Goal: Task Accomplishment & Management: Manage account settings

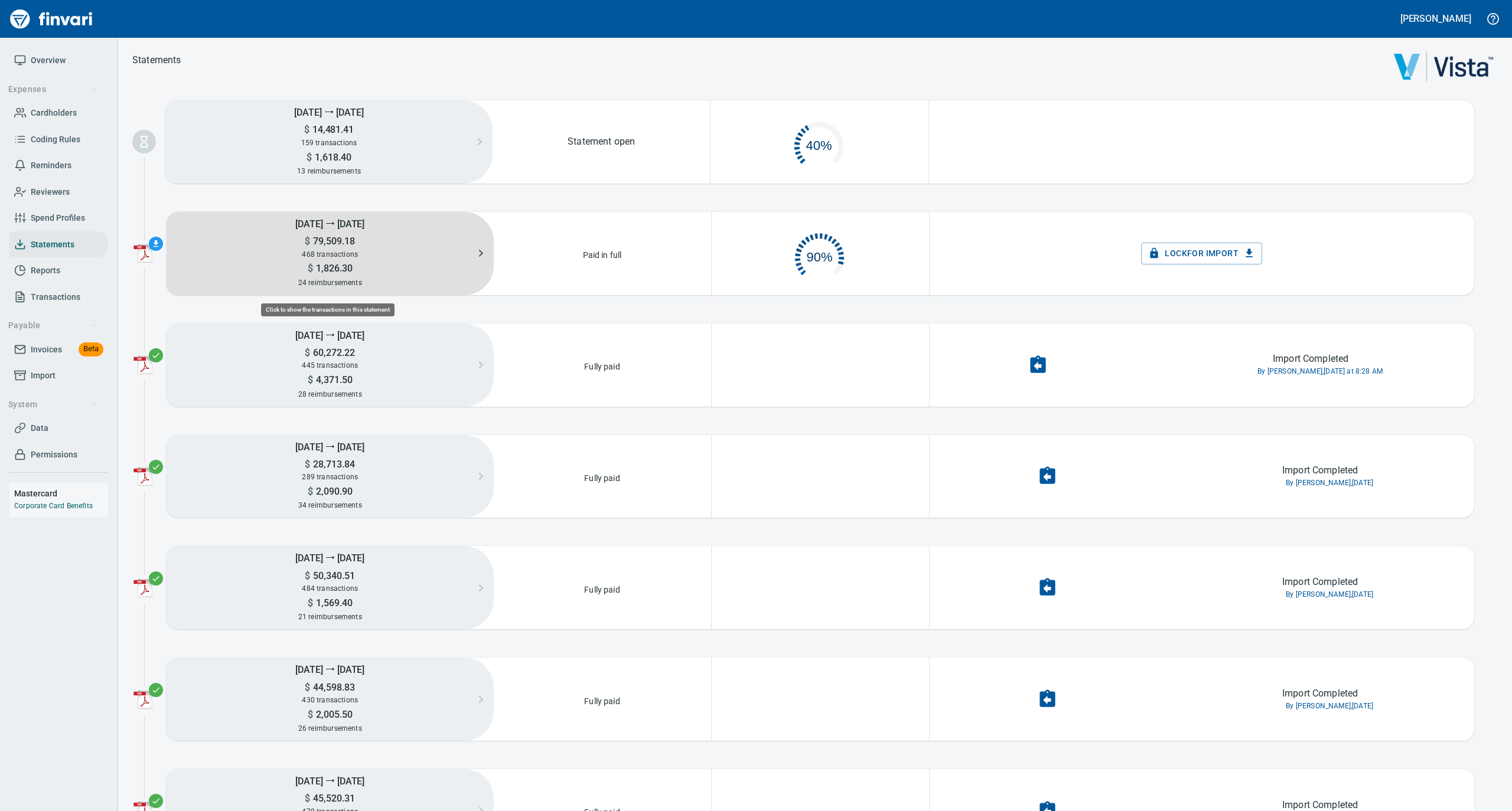
scroll to position [52, 203]
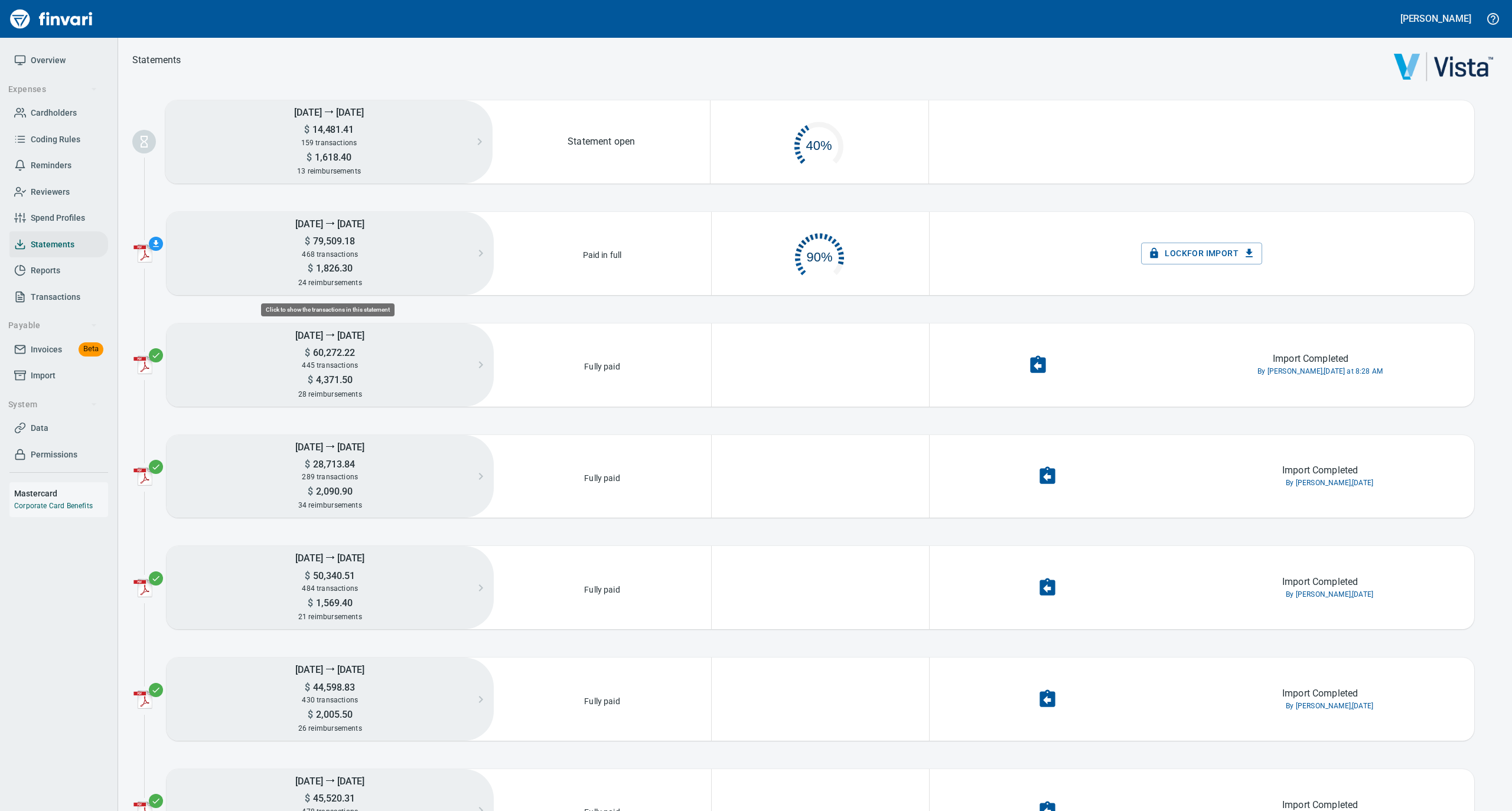
click at [355, 248] on div "468 transactions" at bounding box center [330, 255] width 327 height 13
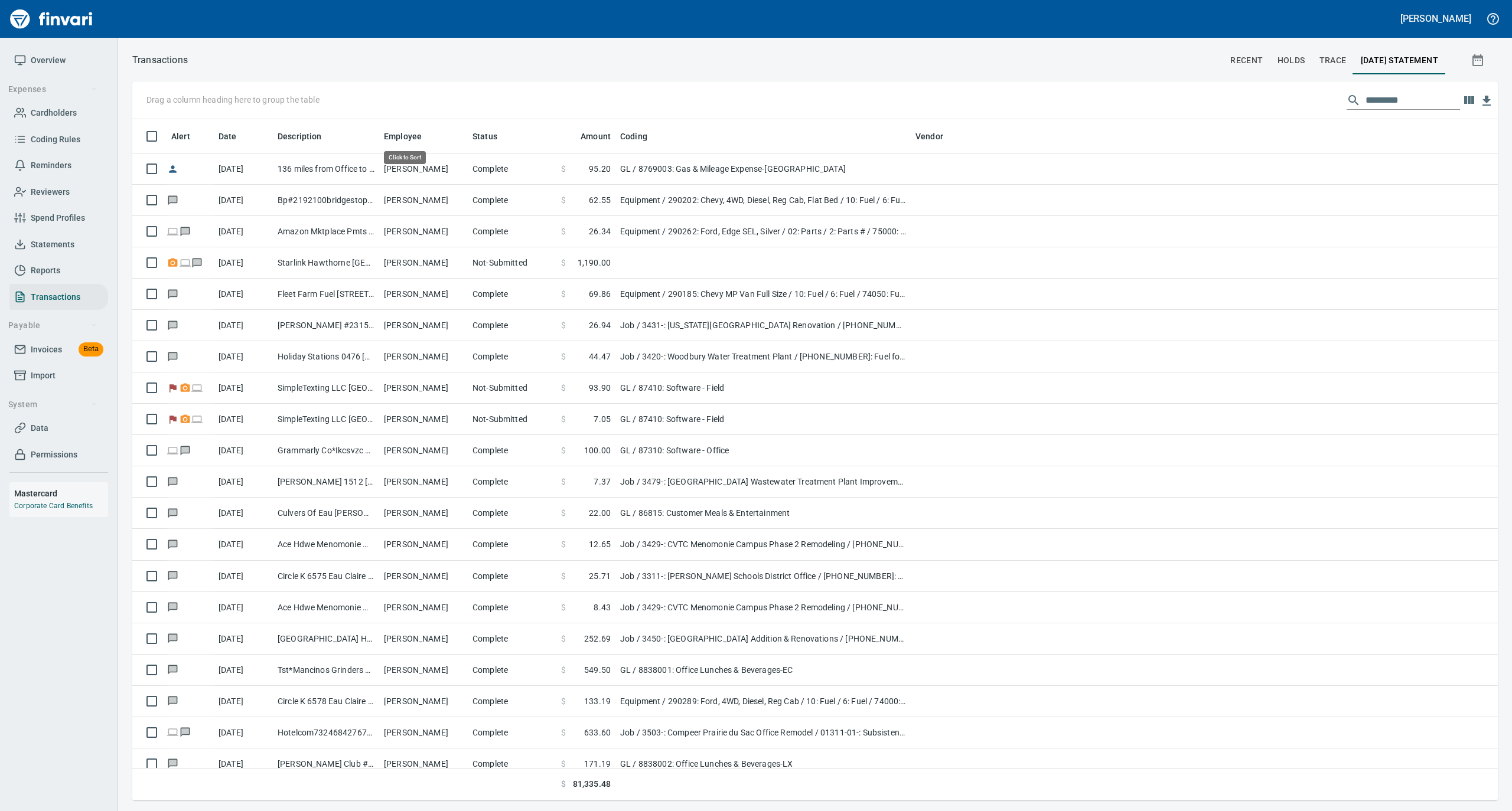
scroll to position [670, 1342]
click at [59, 59] on span "Overview" at bounding box center [47, 60] width 35 height 14
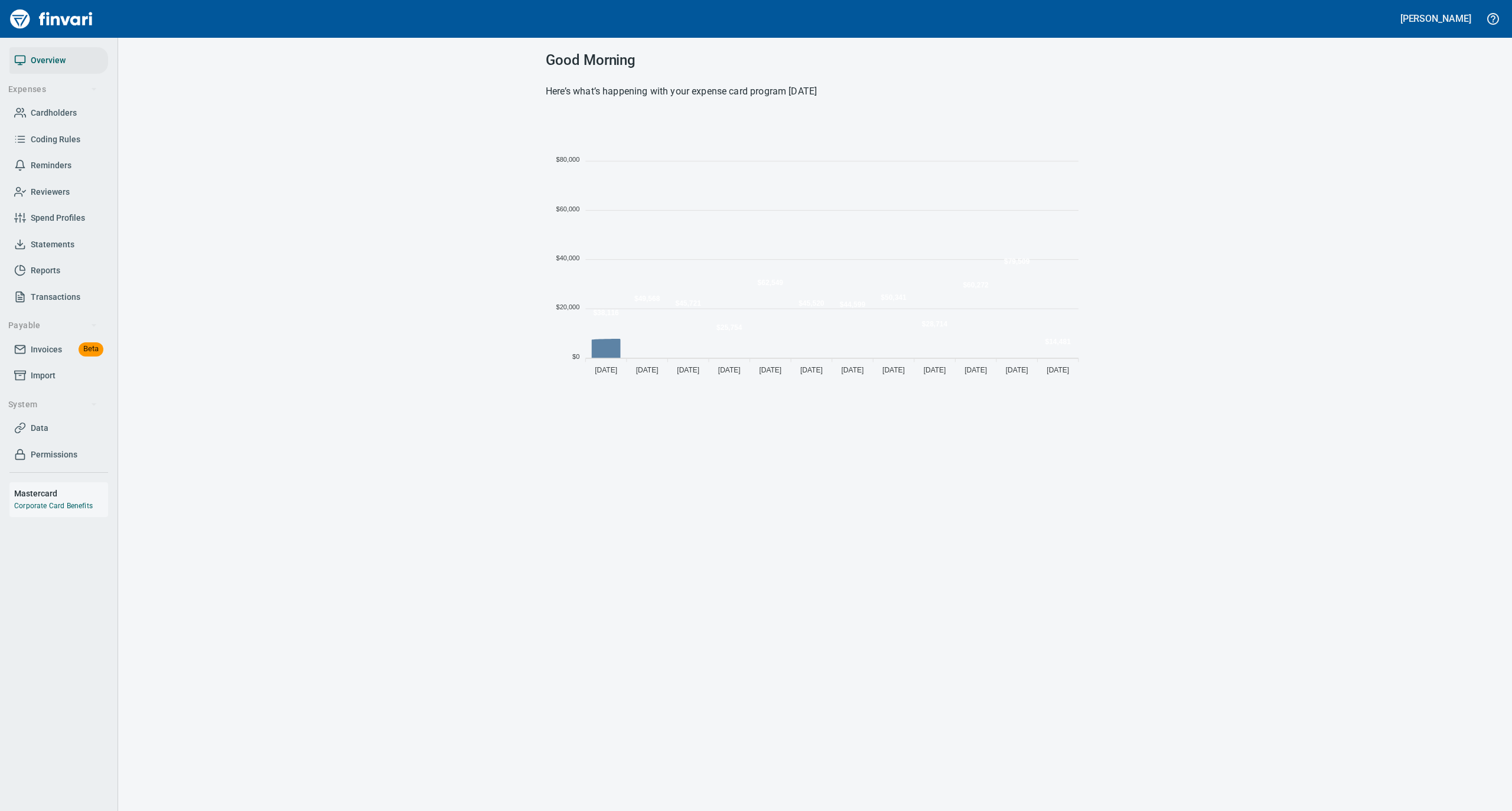
scroll to position [263, 527]
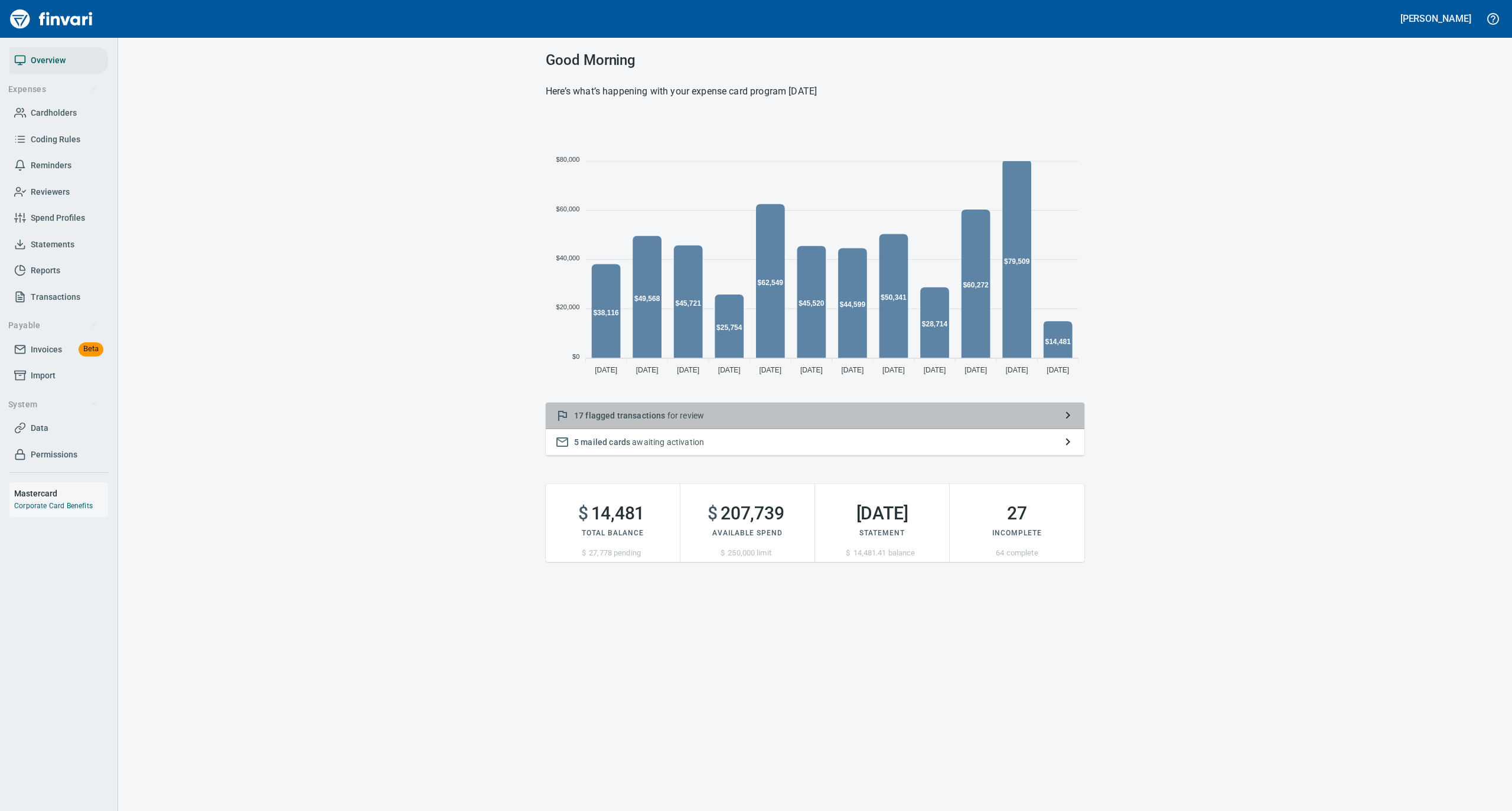
click at [716, 414] on p "17 flagged transactions for review" at bounding box center [814, 416] width 481 height 12
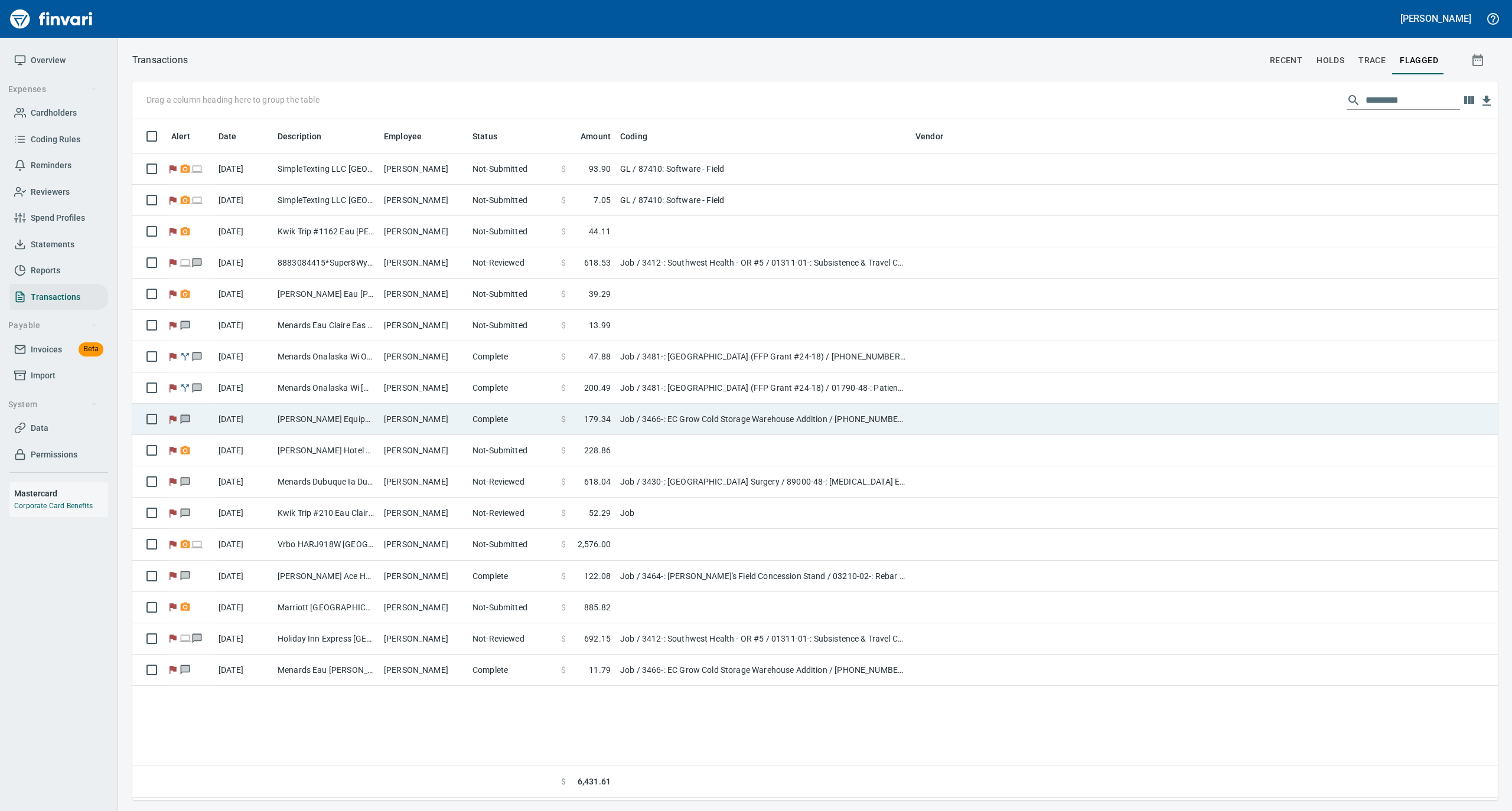
scroll to position [670, 1354]
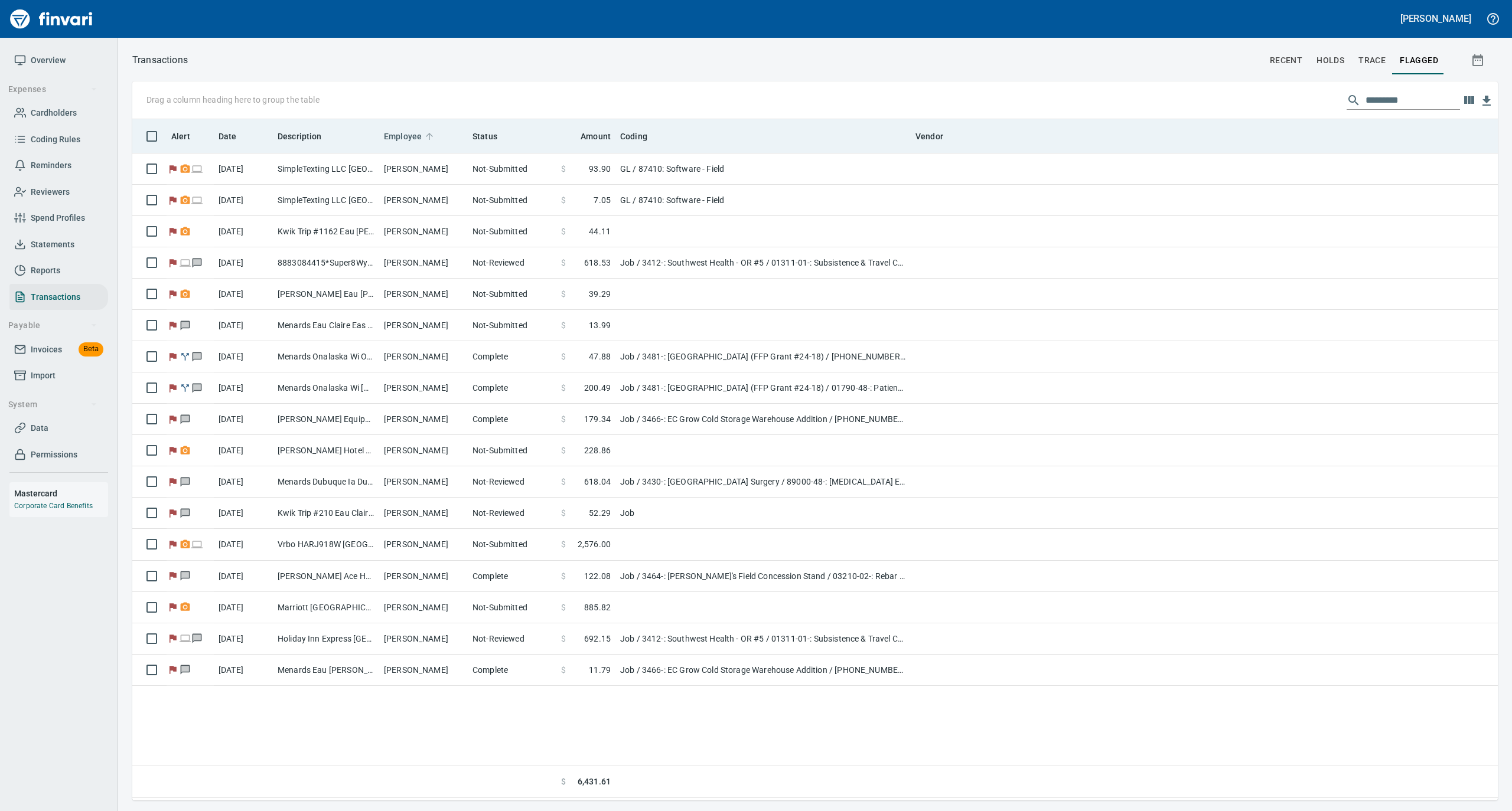
click at [421, 137] on span "Employee" at bounding box center [410, 137] width 53 height 14
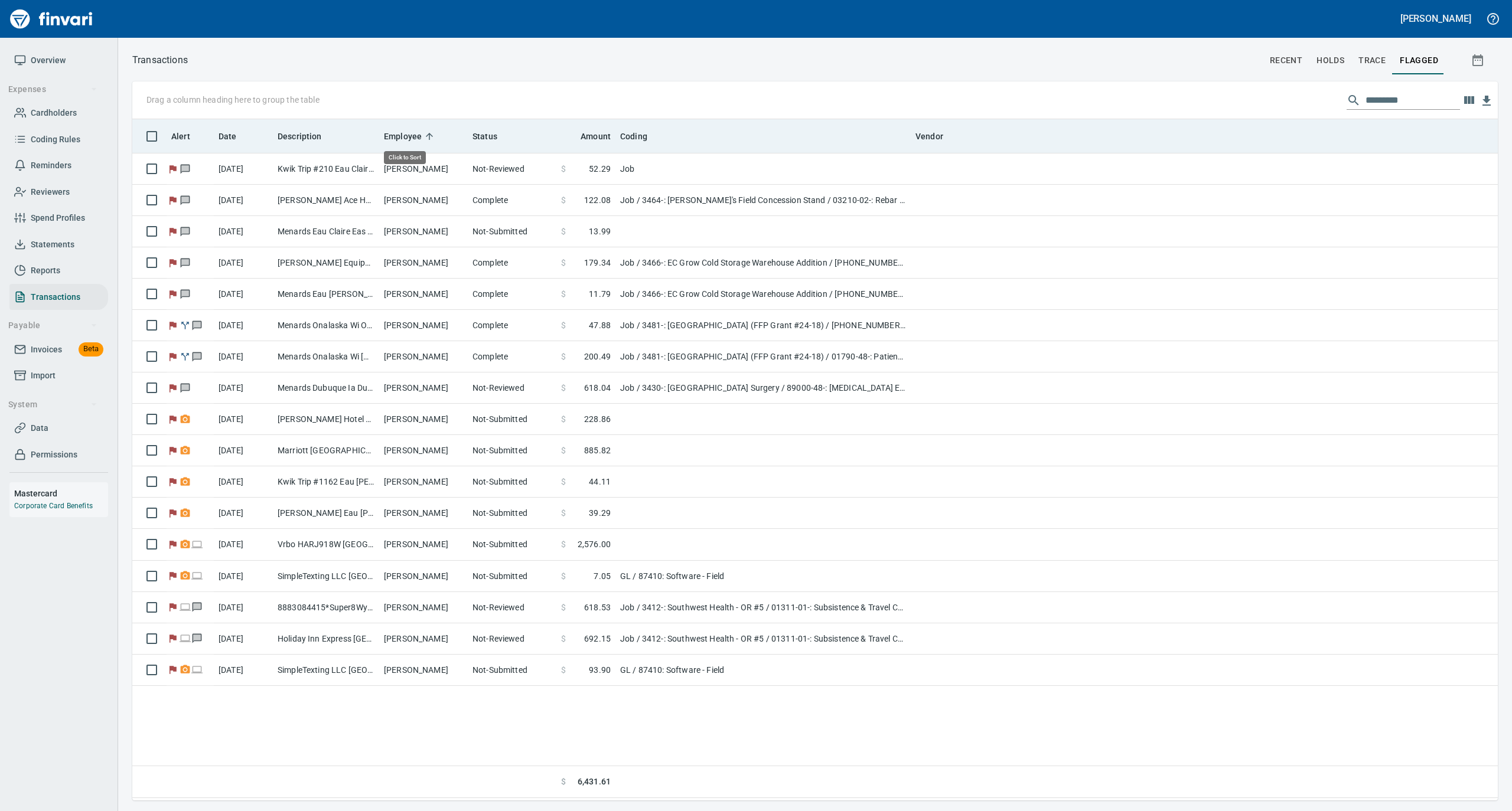
click at [428, 133] on icon at bounding box center [429, 136] width 7 height 7
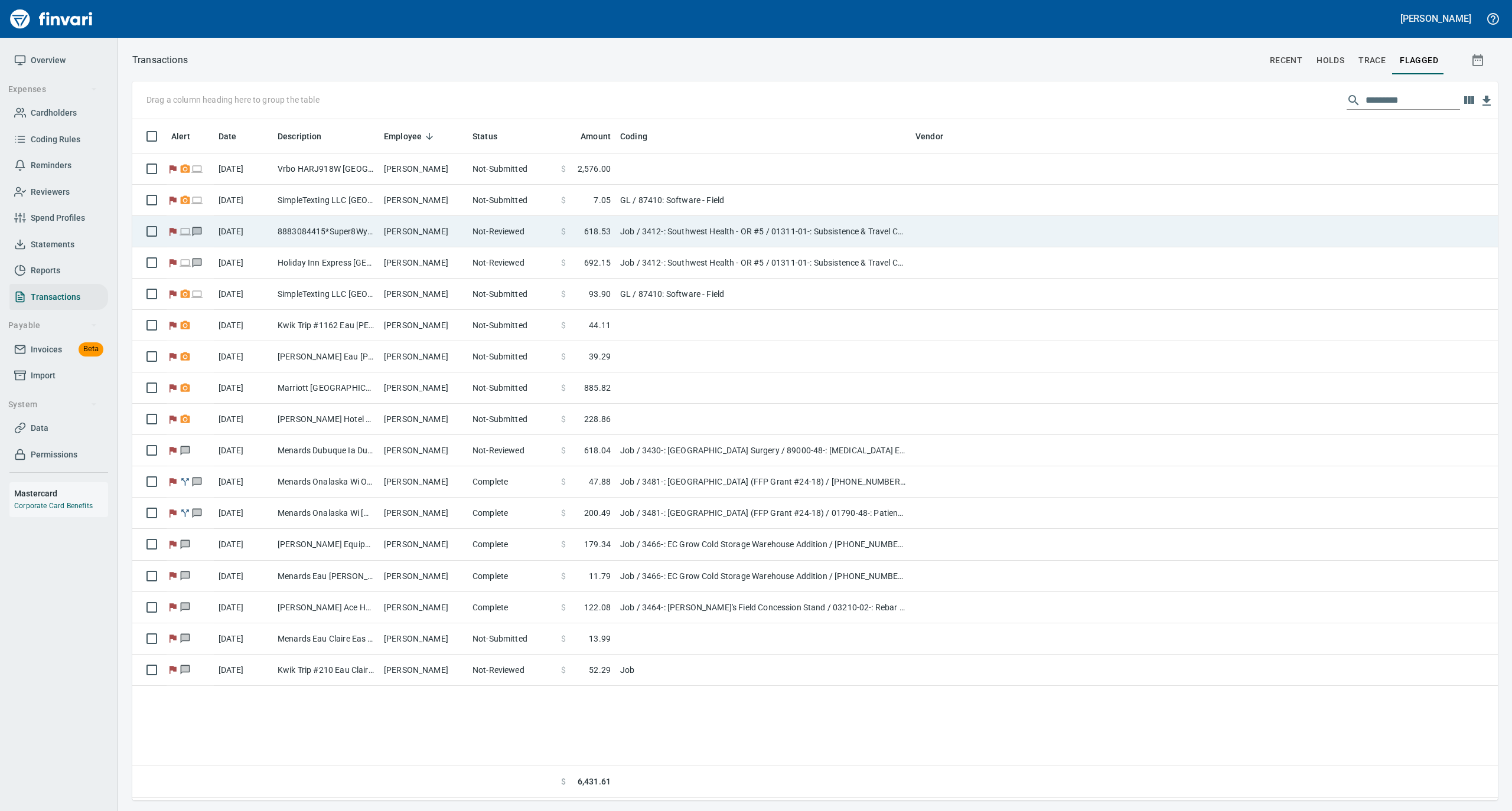
click at [461, 228] on td "[PERSON_NAME]" at bounding box center [424, 231] width 88 height 31
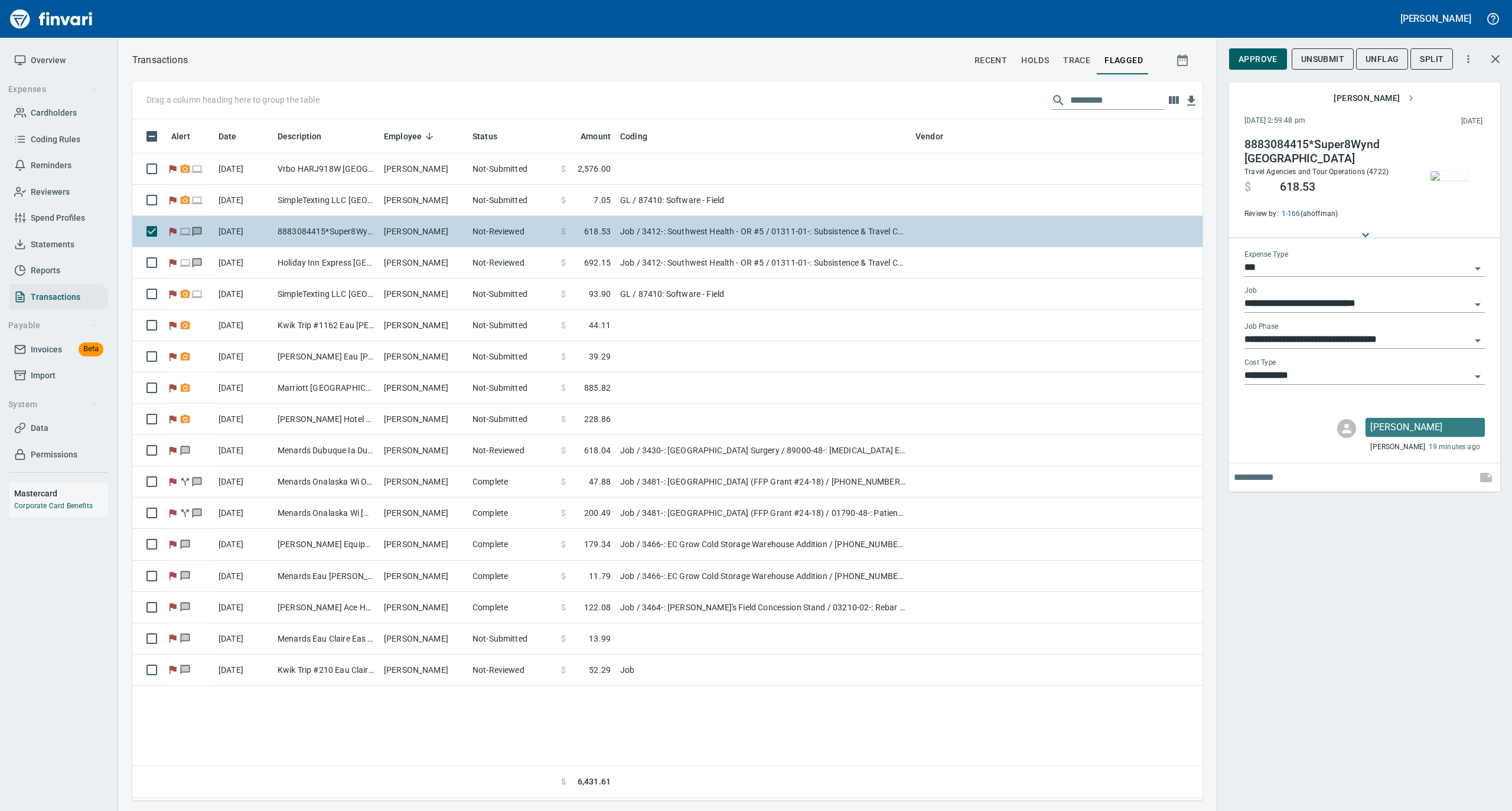
scroll to position [670, 1058]
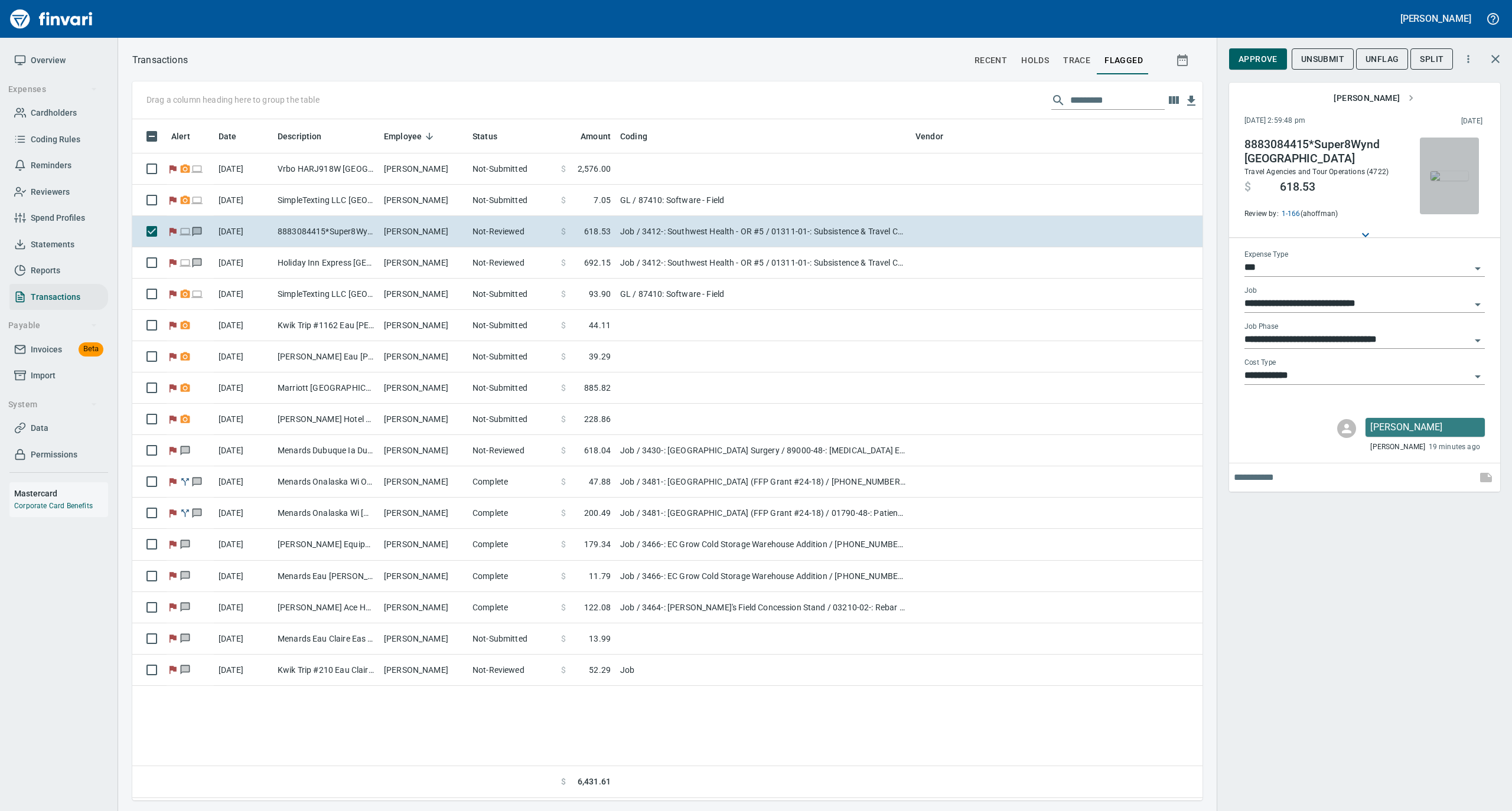
click at [1456, 171] on img "button" at bounding box center [1448, 176] width 38 height 10
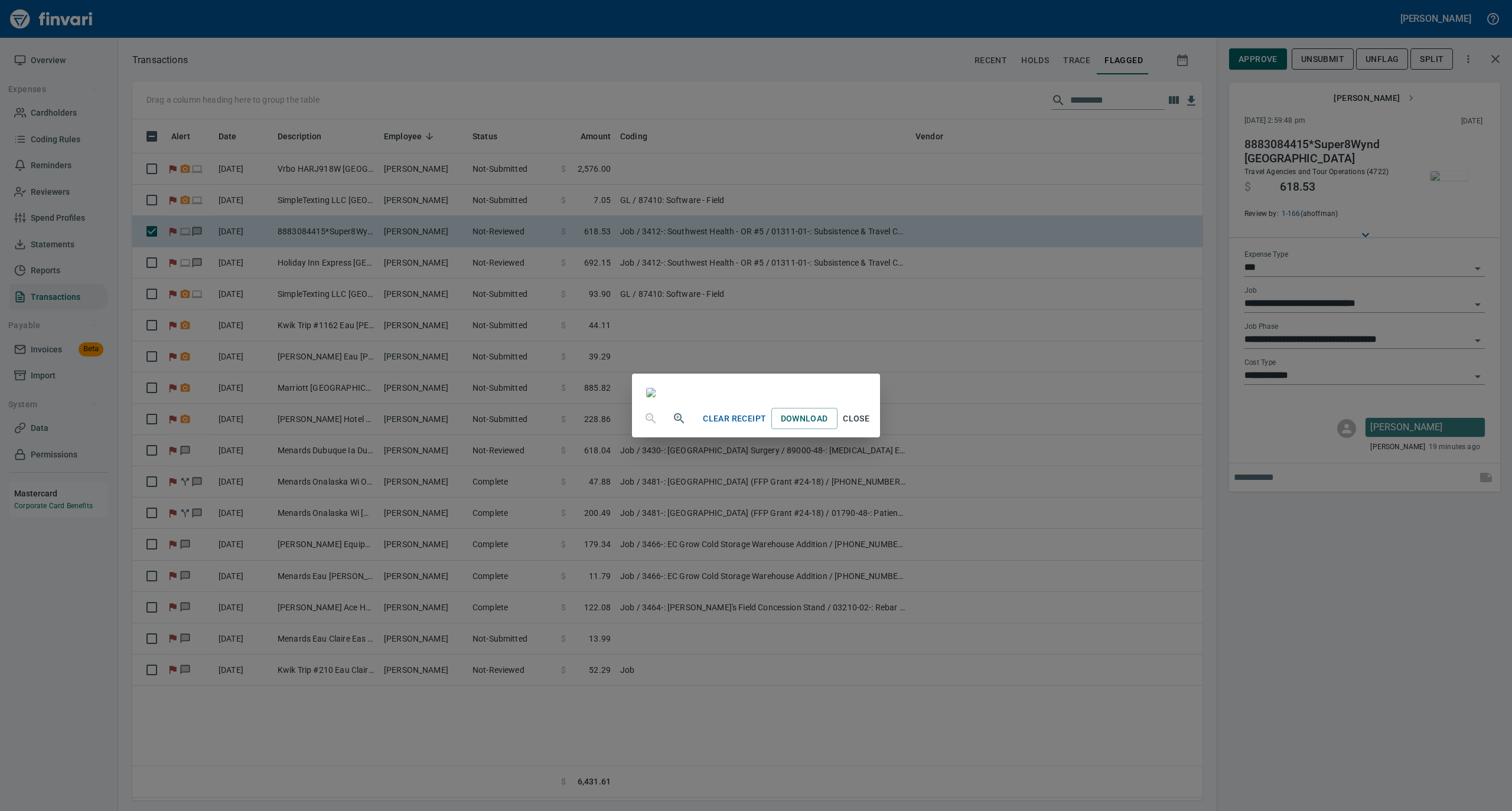
click at [871, 426] on span "Close" at bounding box center [856, 419] width 28 height 14
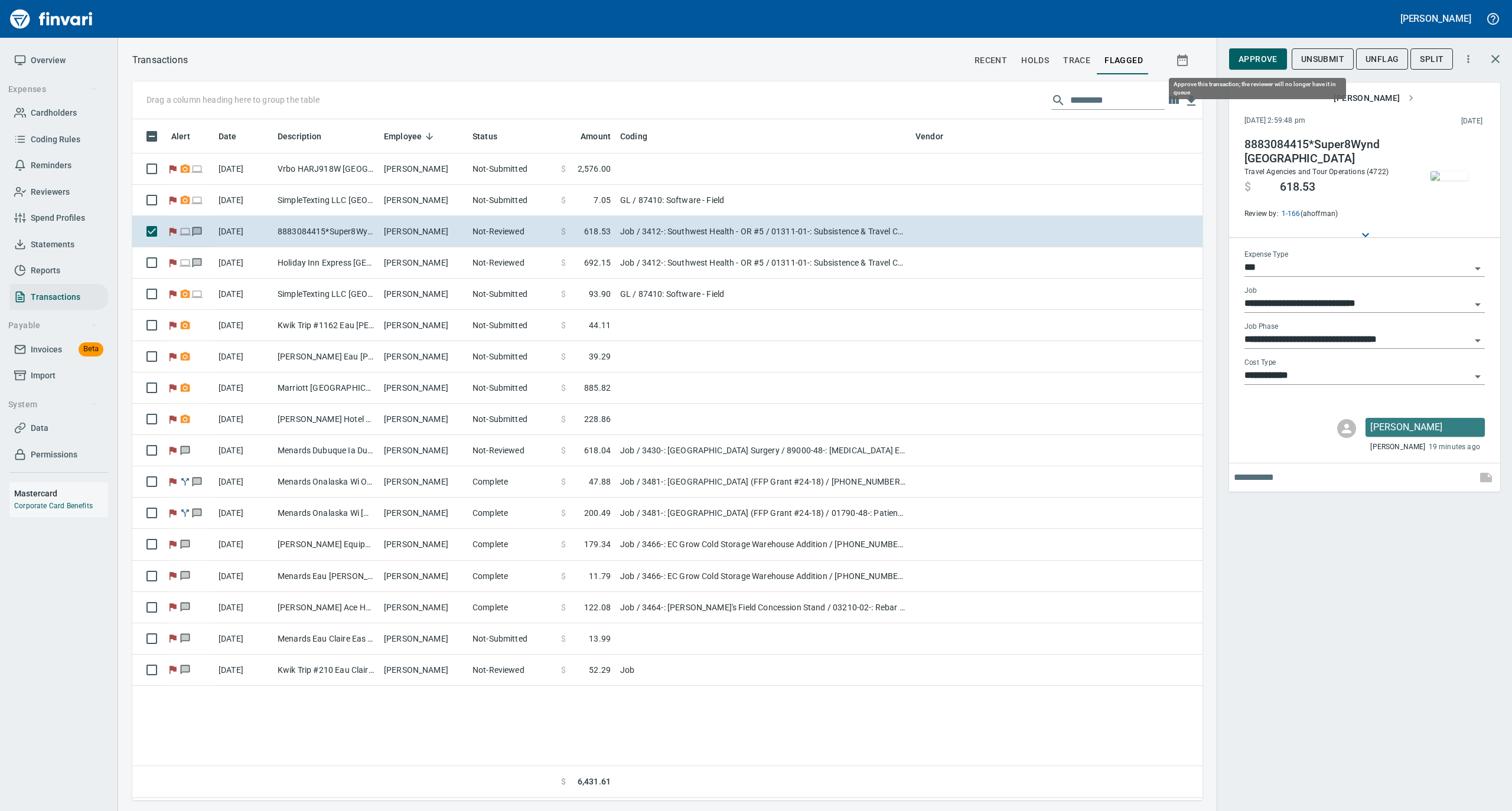
click at [1264, 60] on span "Approve" at bounding box center [1257, 59] width 39 height 14
click at [1364, 60] on span "UnFlag" at bounding box center [1372, 59] width 33 height 14
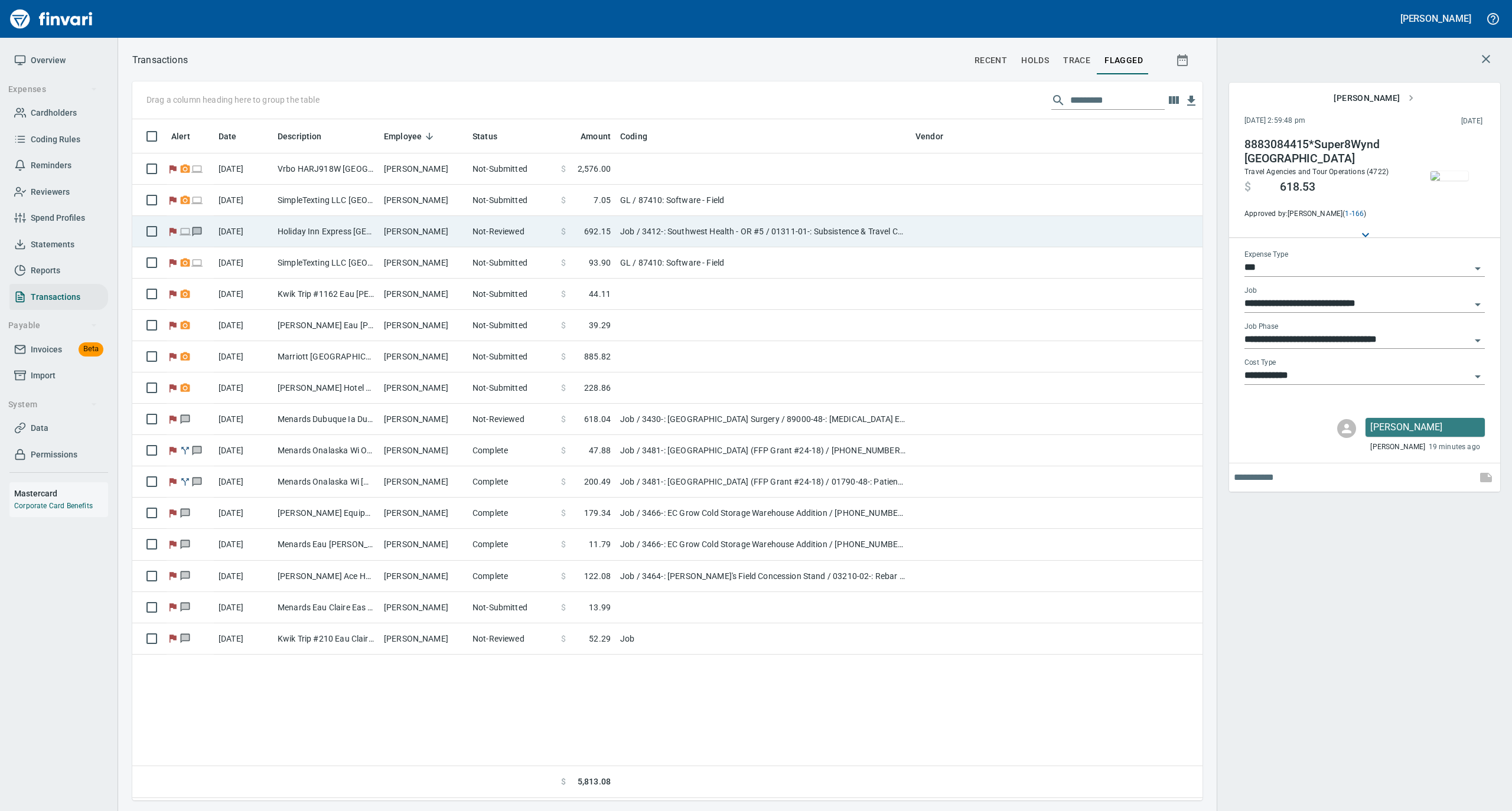
click at [495, 234] on td "Not-Reviewed" at bounding box center [512, 231] width 88 height 31
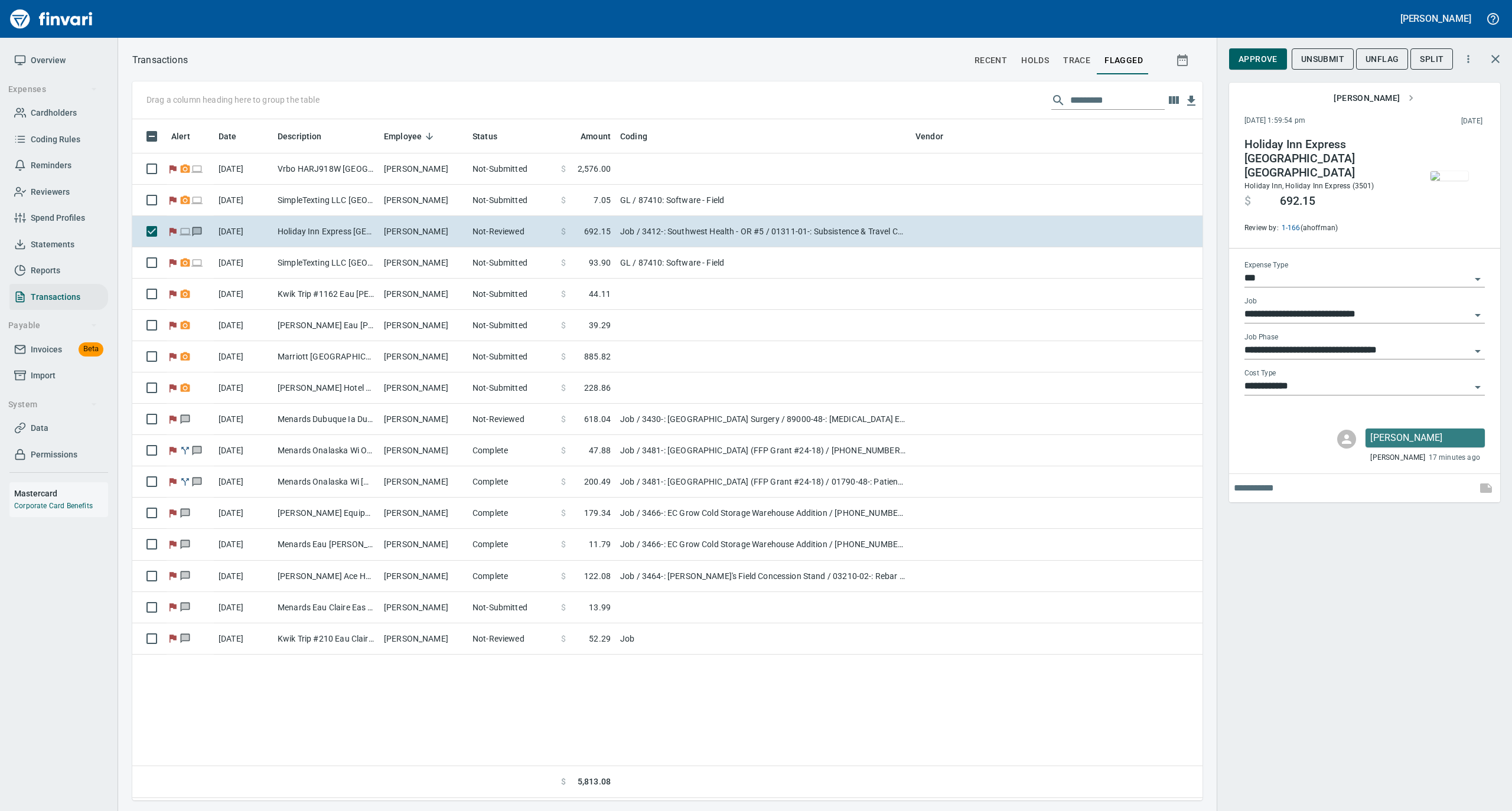
click at [1453, 178] on img "button" at bounding box center [1448, 176] width 38 height 10
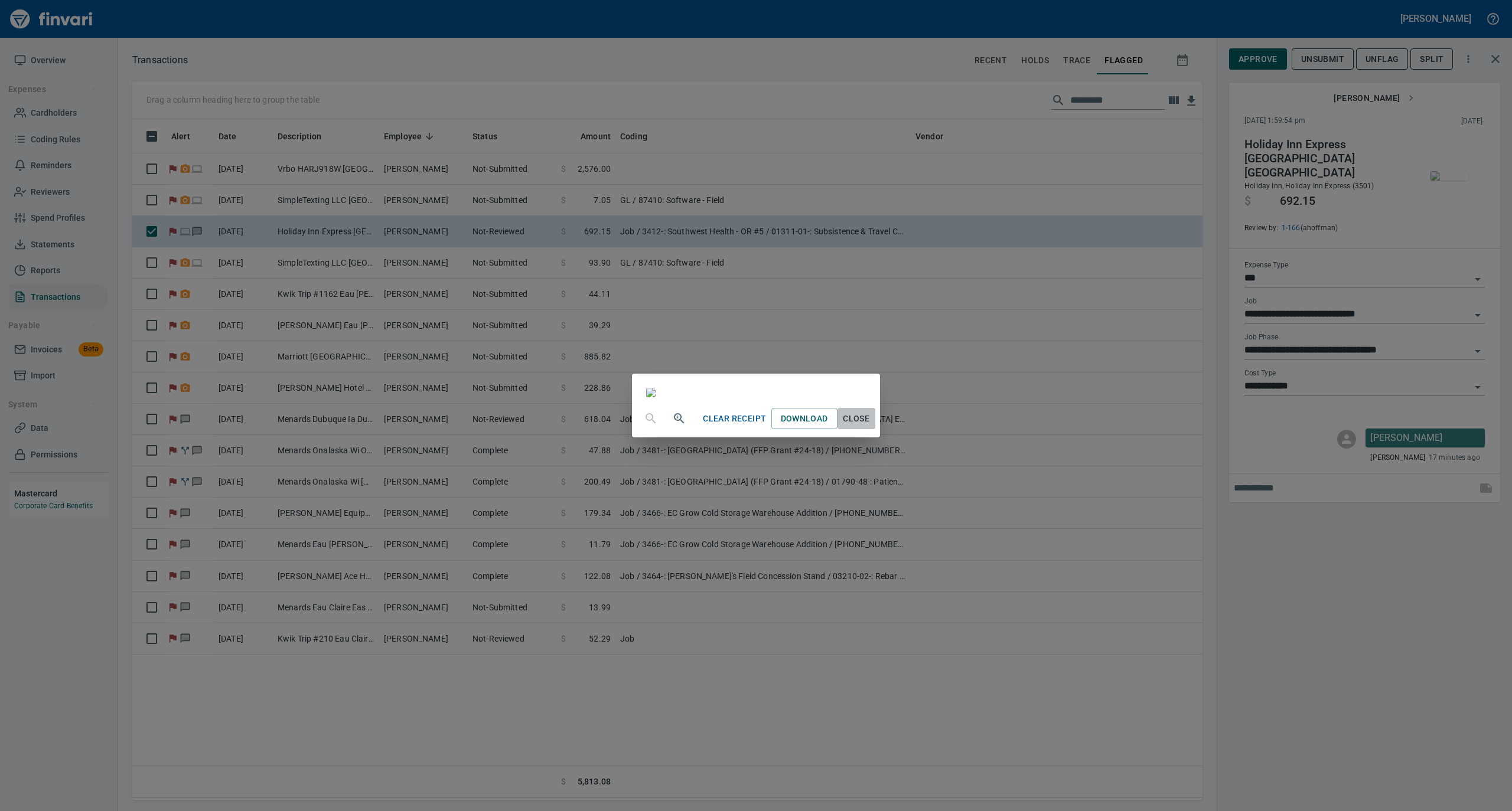
click at [871, 426] on span "Close" at bounding box center [856, 419] width 28 height 14
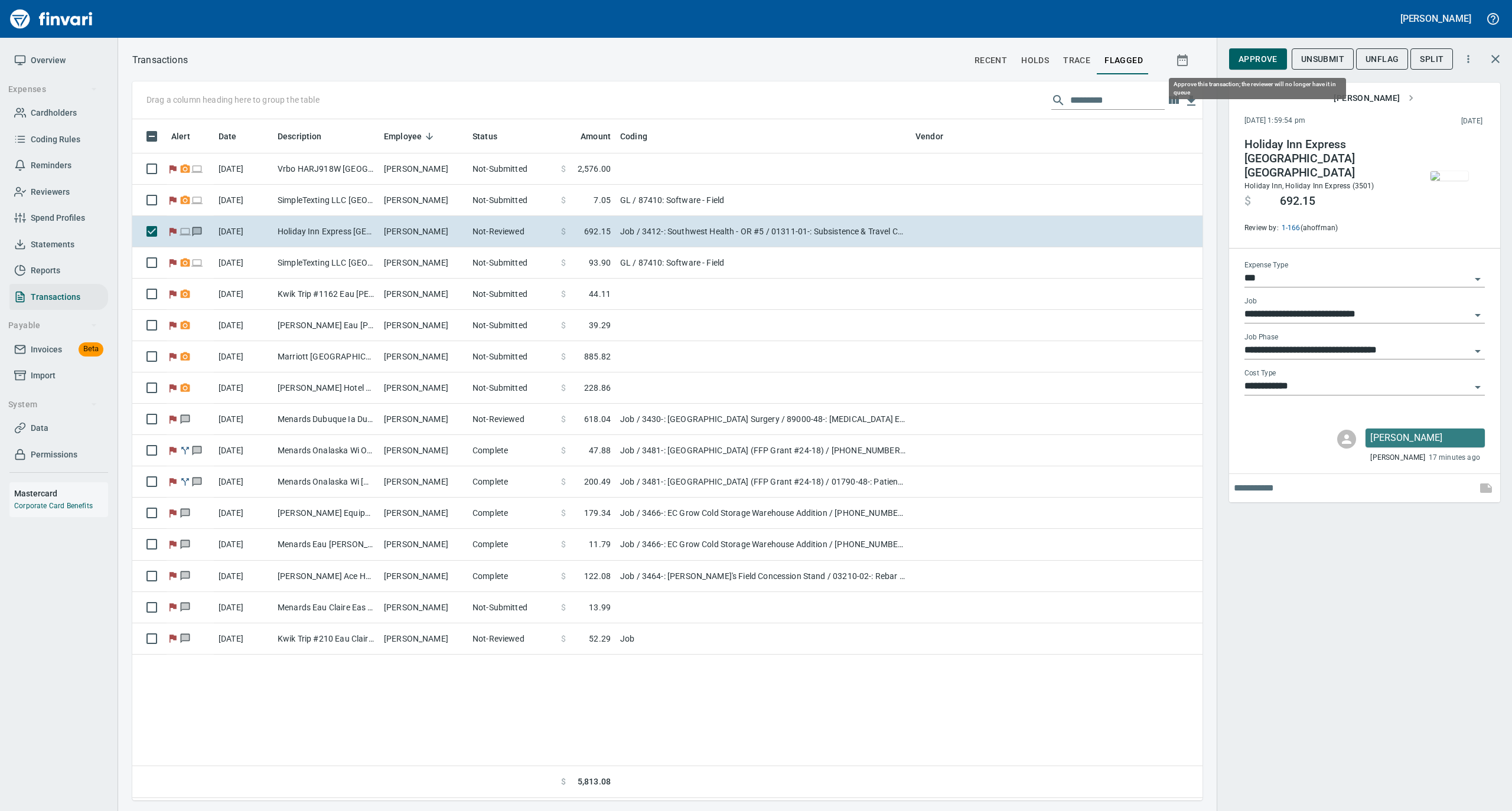
scroll to position [670, 1058]
click at [1269, 63] on span "Approve" at bounding box center [1257, 59] width 39 height 14
click at [1361, 61] on span "UnFlag" at bounding box center [1372, 59] width 33 height 14
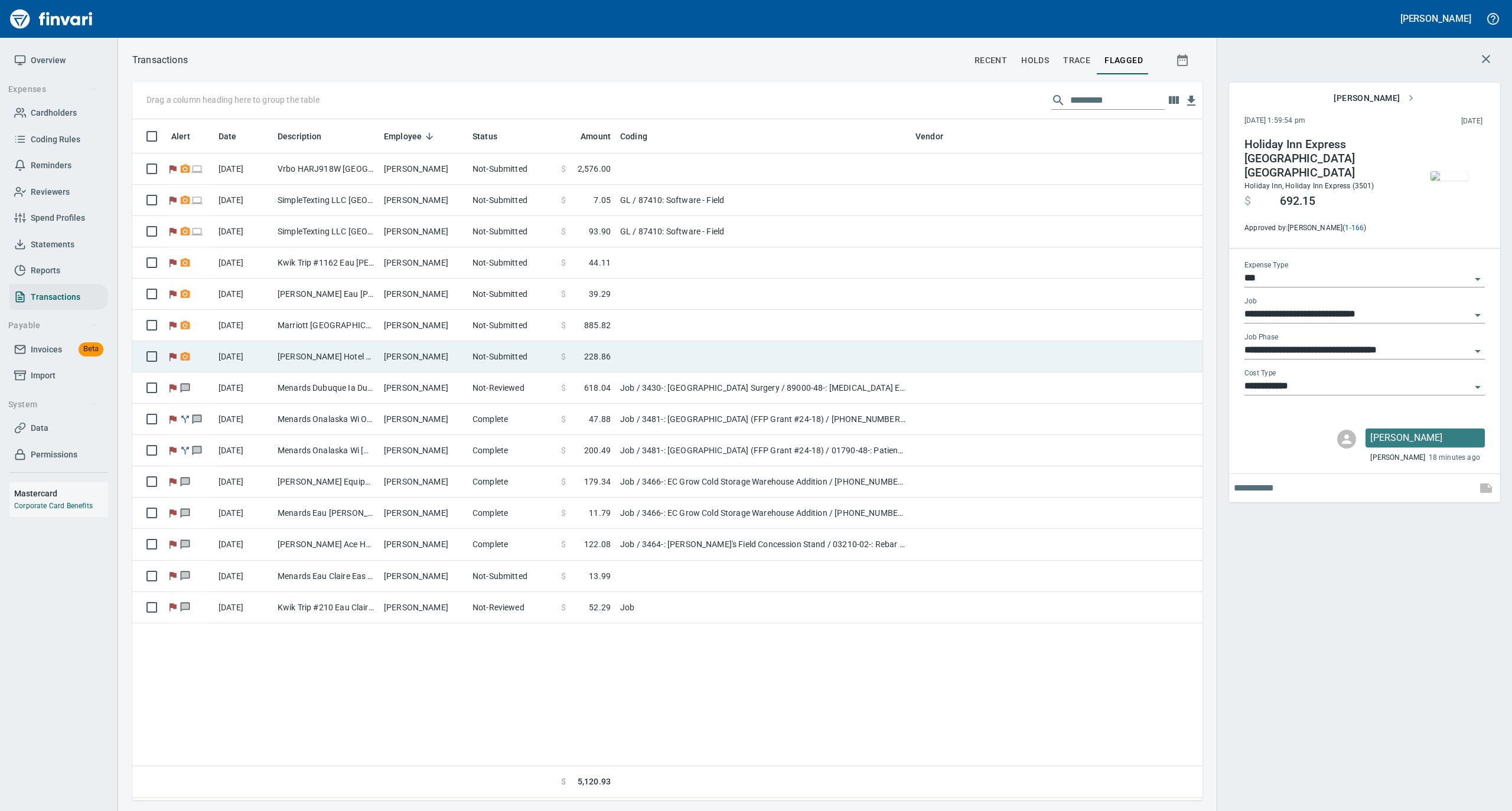
click at [471, 365] on td "Not-Submitted" at bounding box center [512, 357] width 88 height 31
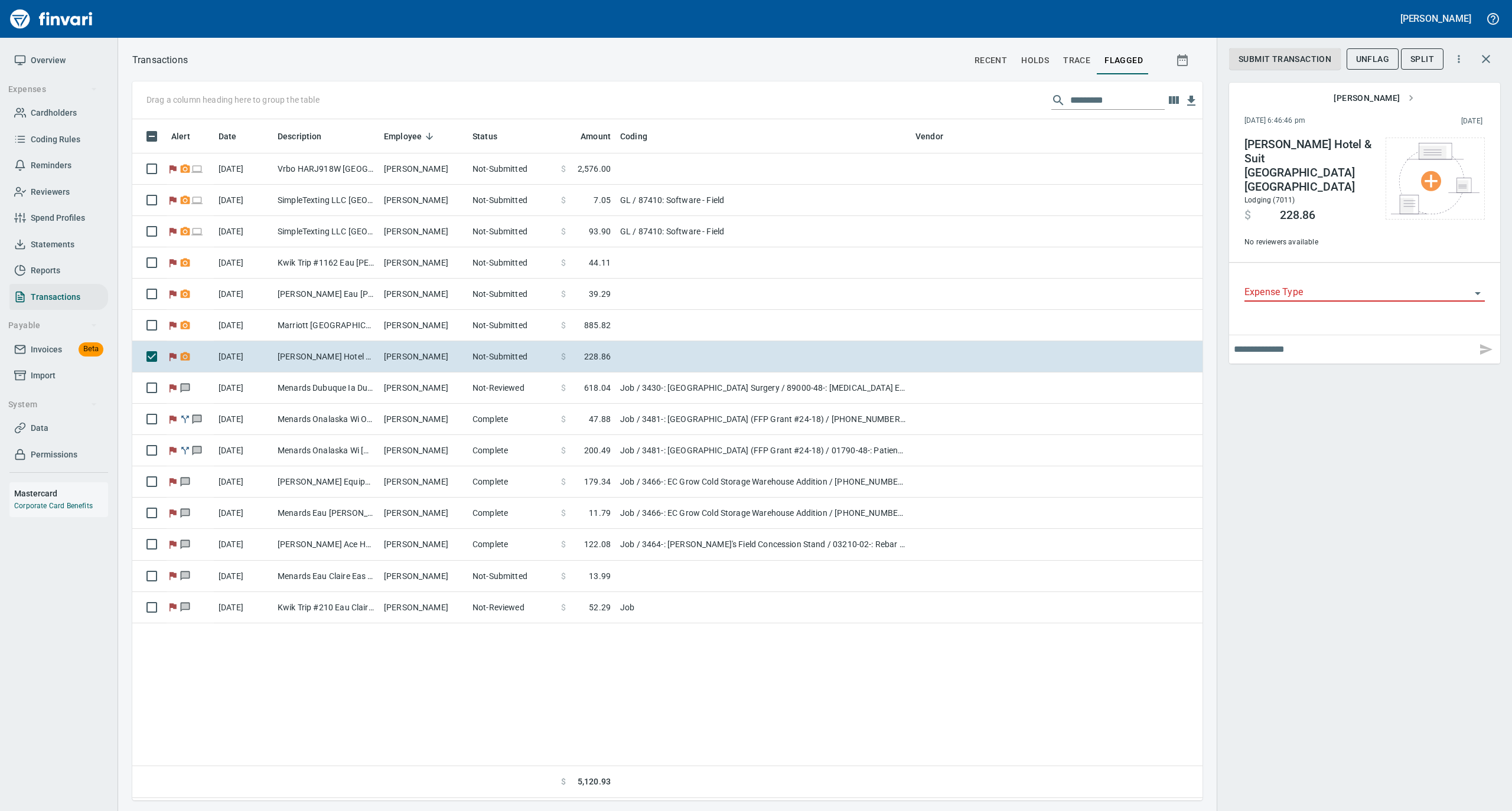
click at [1260, 340] on input "text" at bounding box center [1353, 350] width 238 height 19
type input "**********"
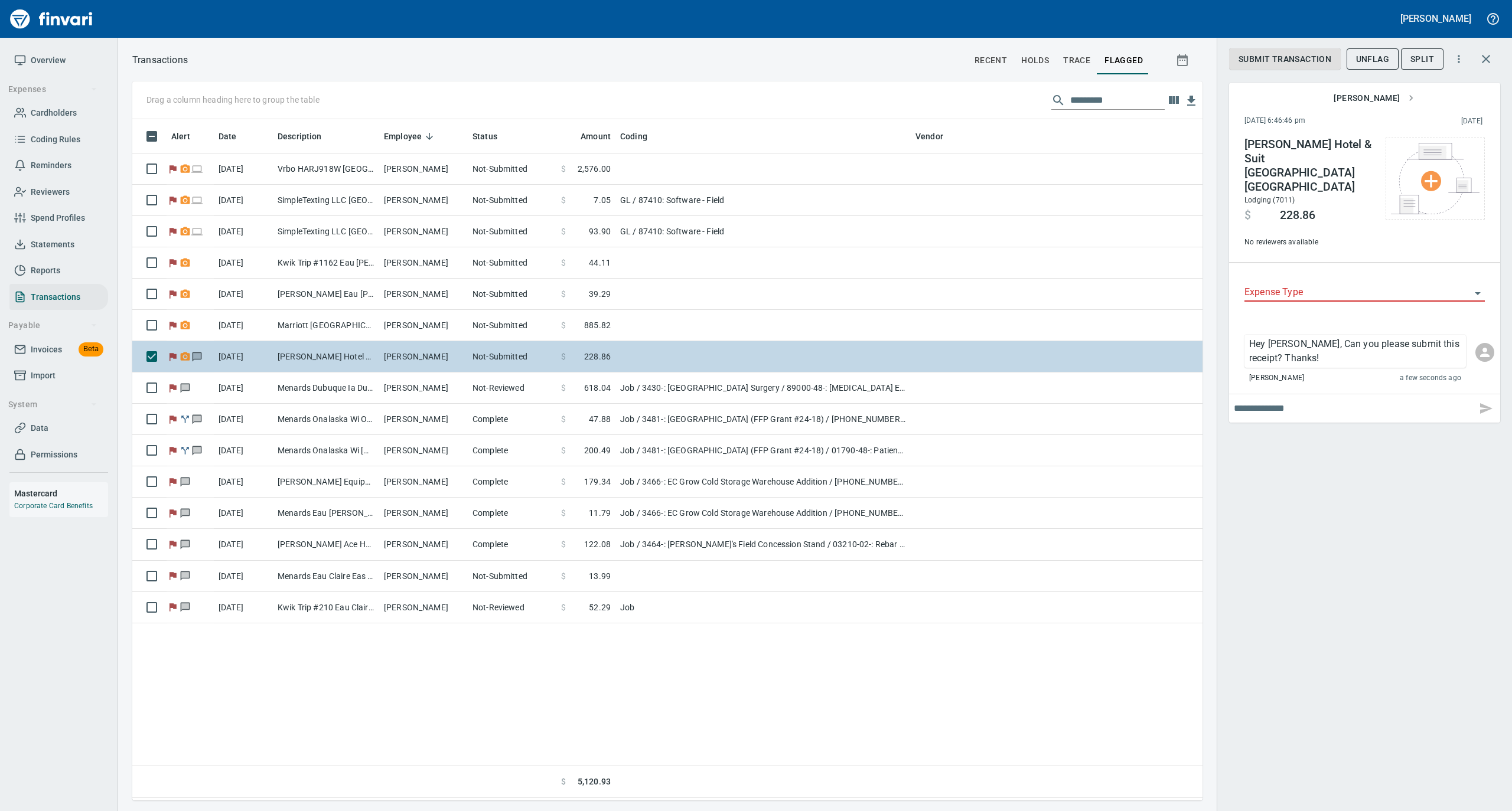
drag, startPoint x: 432, startPoint y: 325, endPoint x: 666, endPoint y: 359, distance: 236.5
click at [432, 325] on td "[PERSON_NAME]" at bounding box center [424, 326] width 88 height 31
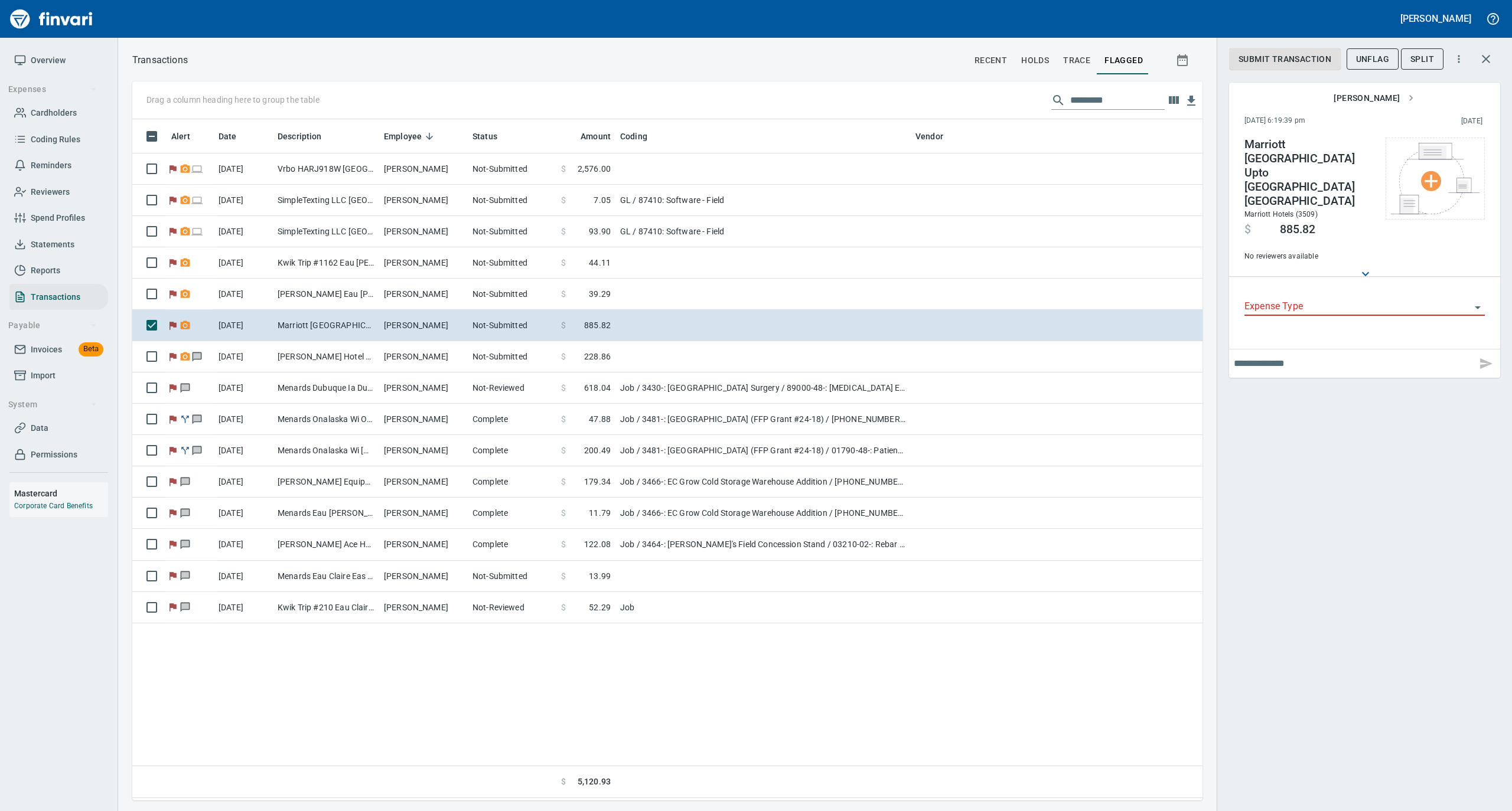
click at [1289, 354] on input "text" at bounding box center [1353, 364] width 238 height 19
type input "**********"
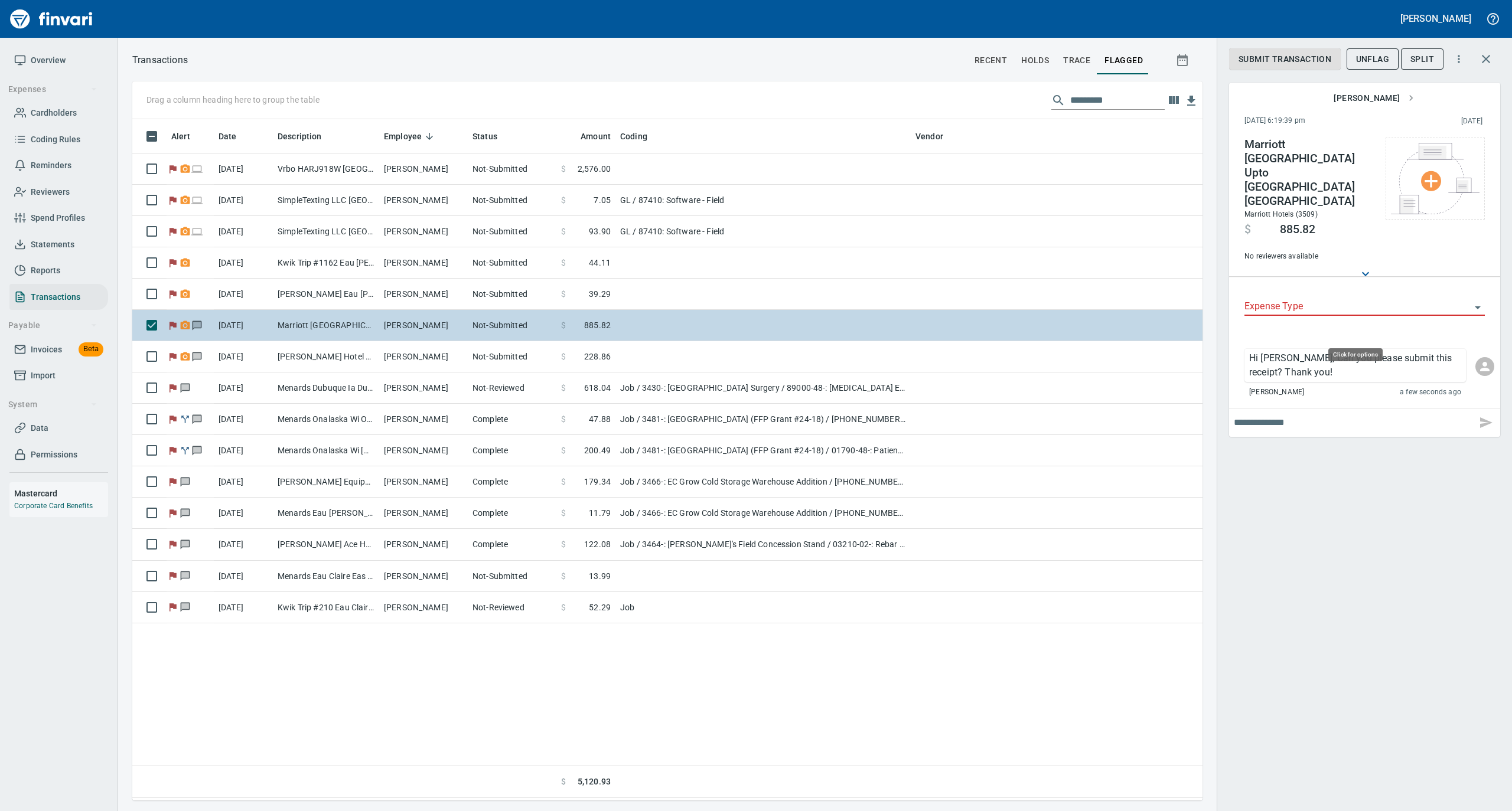
scroll to position [670, 1058]
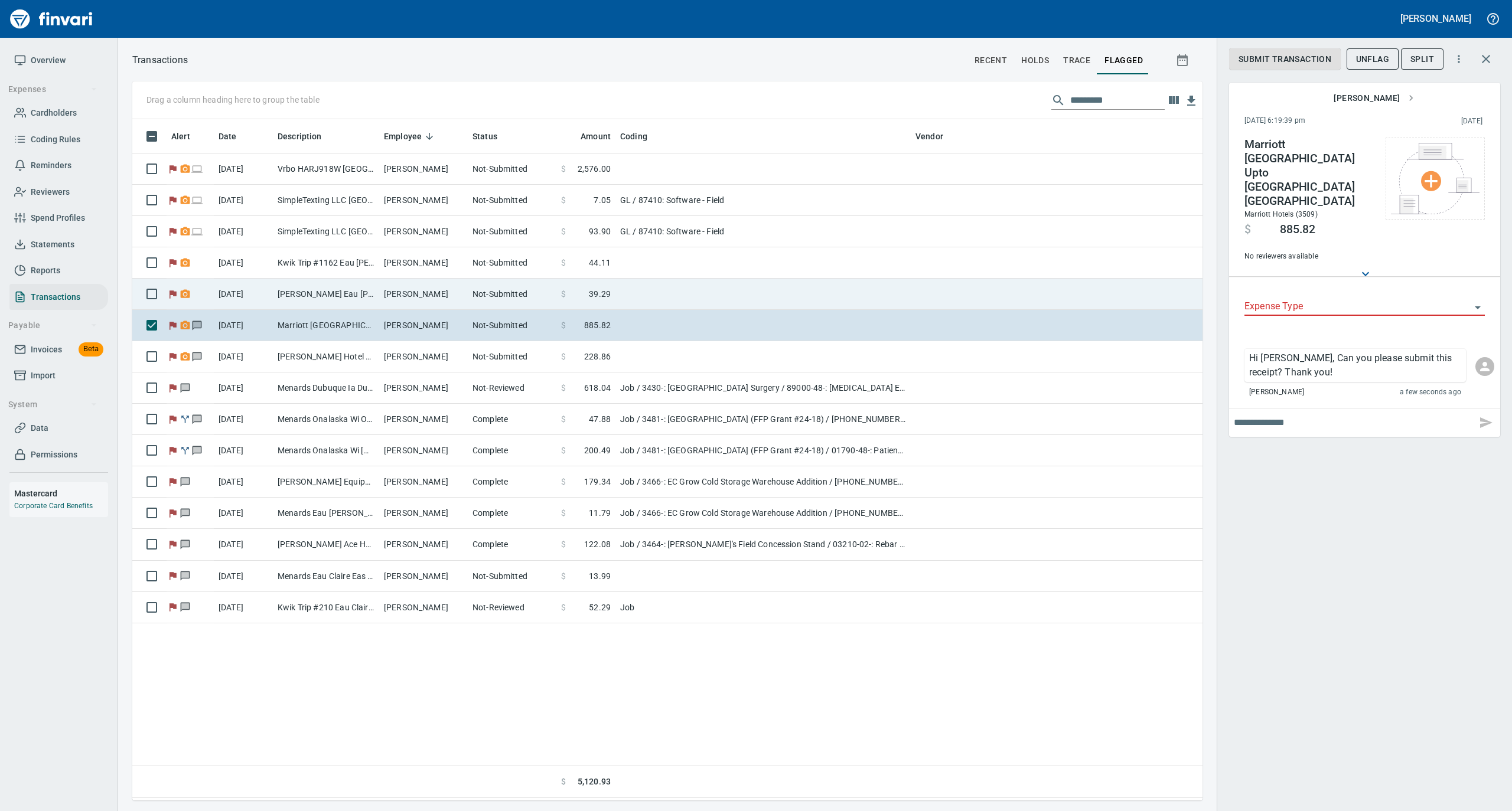
click at [390, 301] on td "[PERSON_NAME]" at bounding box center [424, 294] width 88 height 31
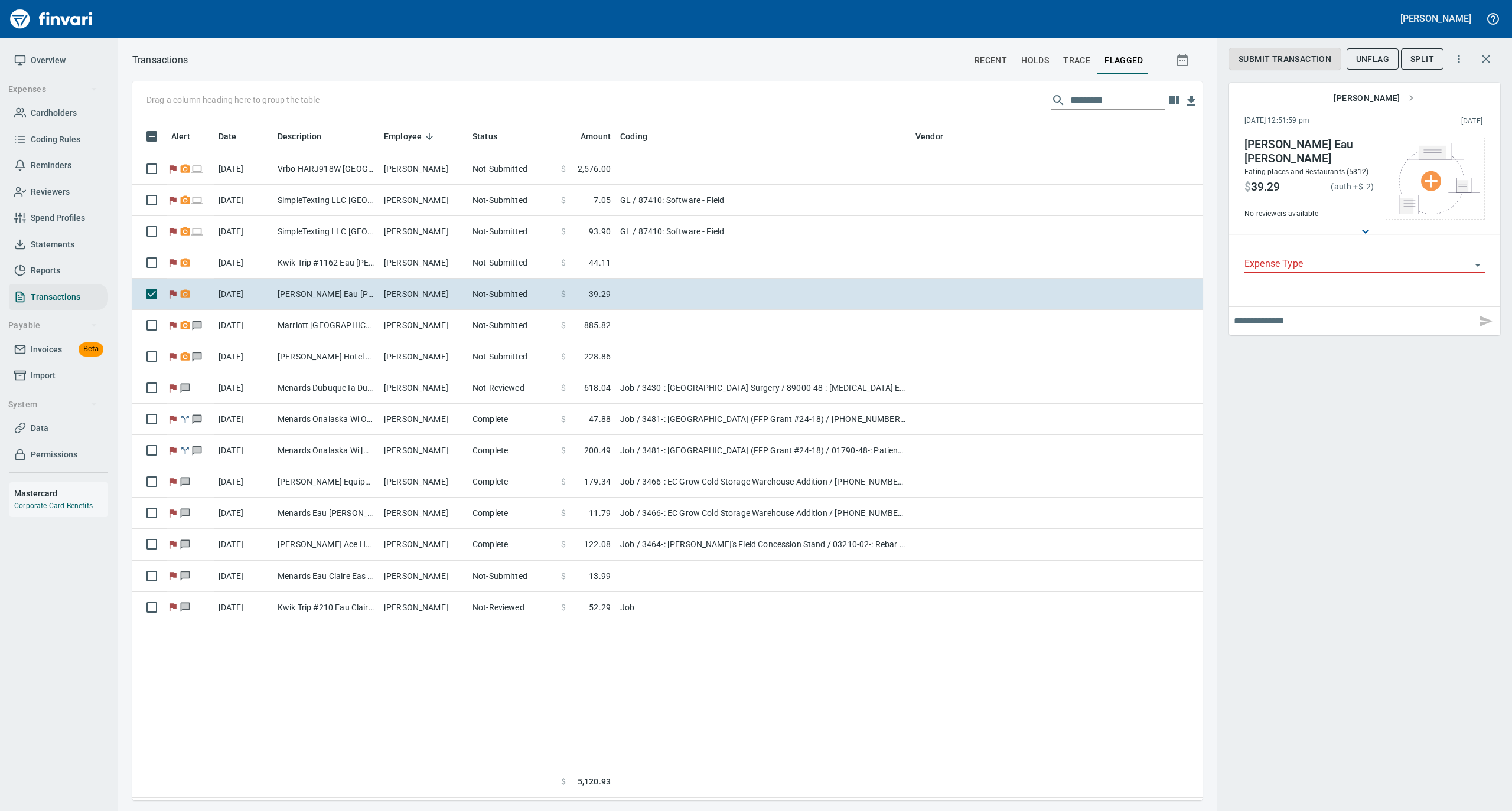
click at [1264, 324] on input "text" at bounding box center [1353, 322] width 238 height 19
type input "**********"
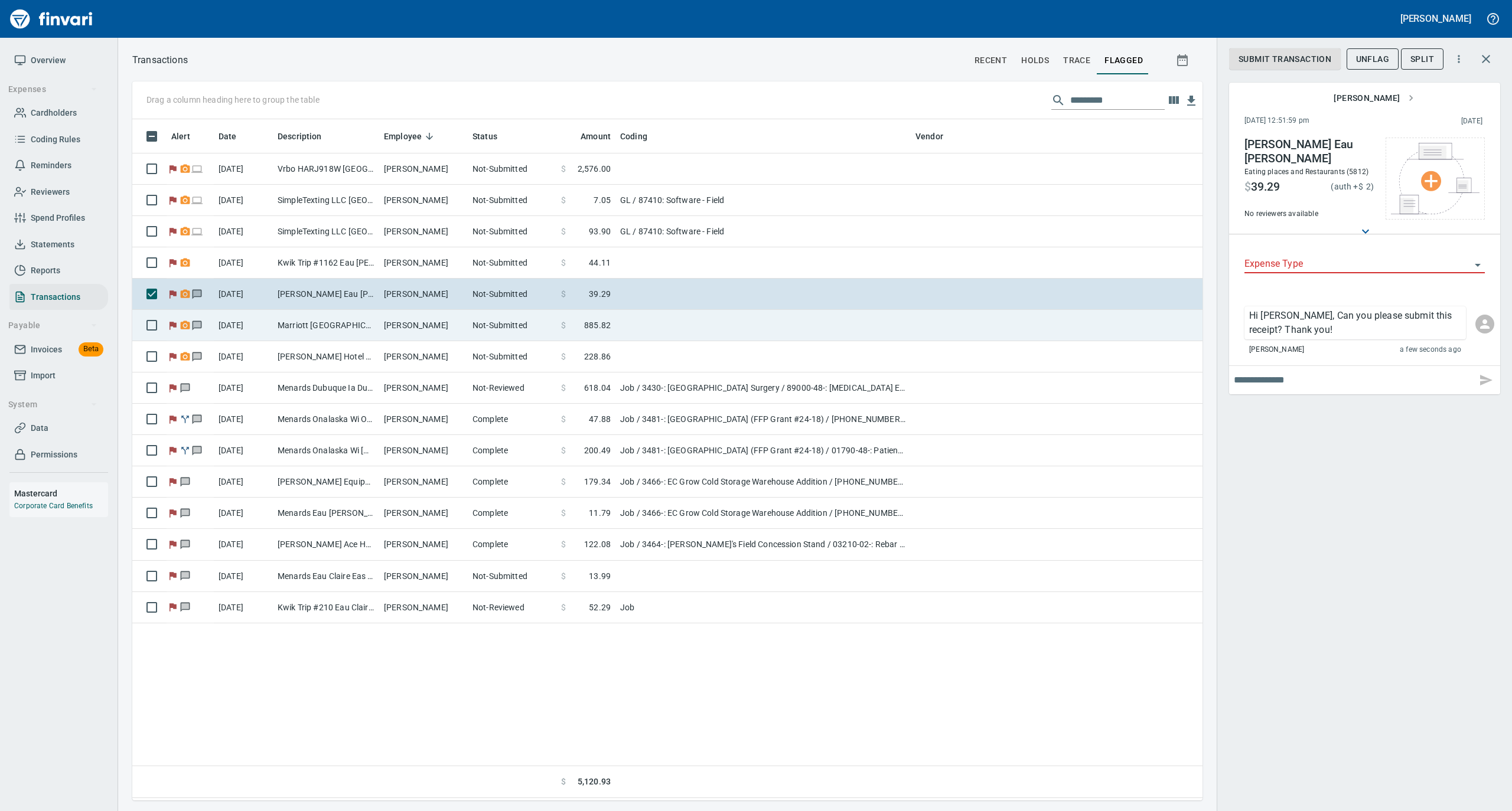
scroll to position [670, 1058]
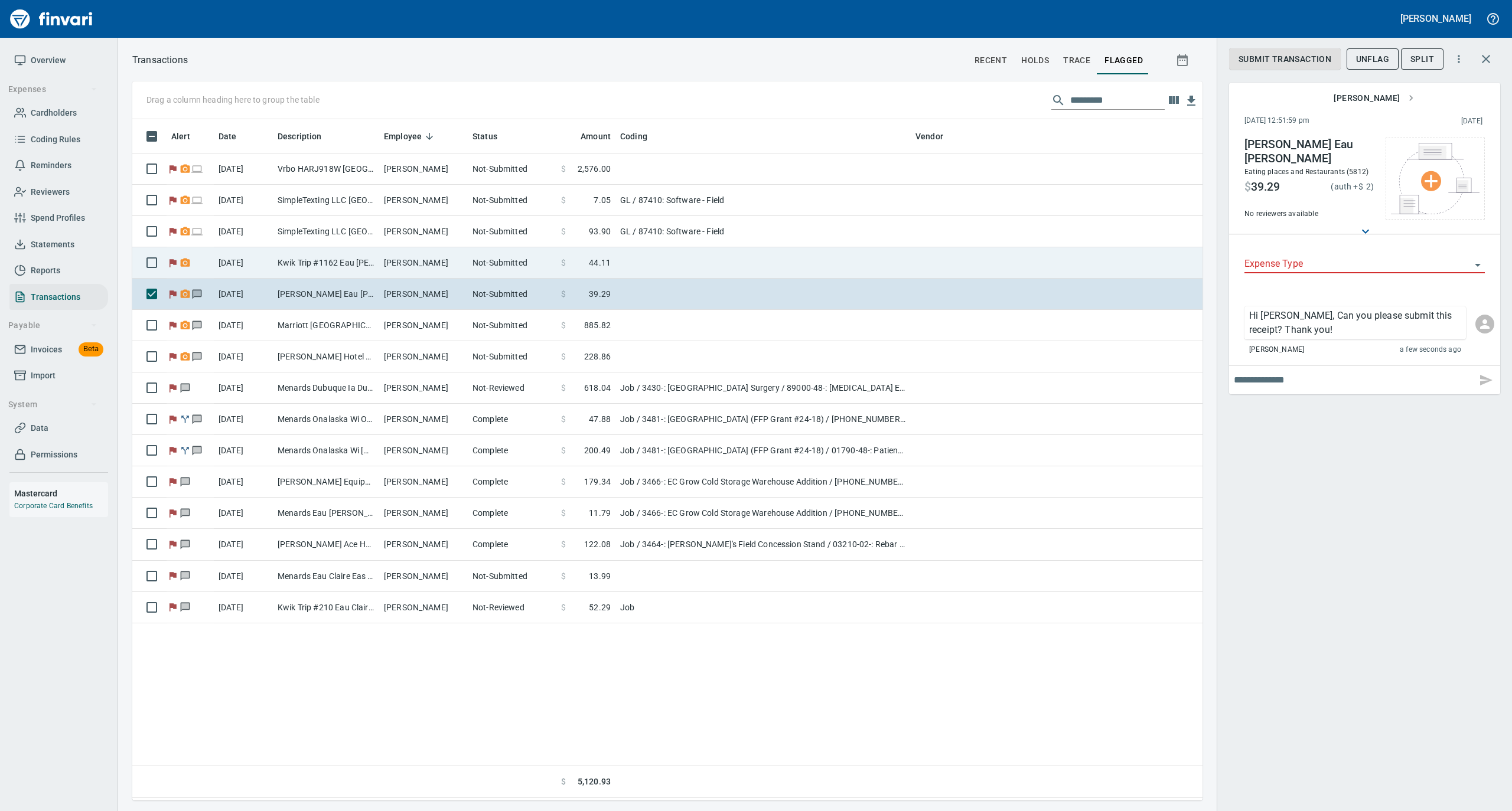
click at [410, 267] on td "[PERSON_NAME]" at bounding box center [424, 263] width 88 height 31
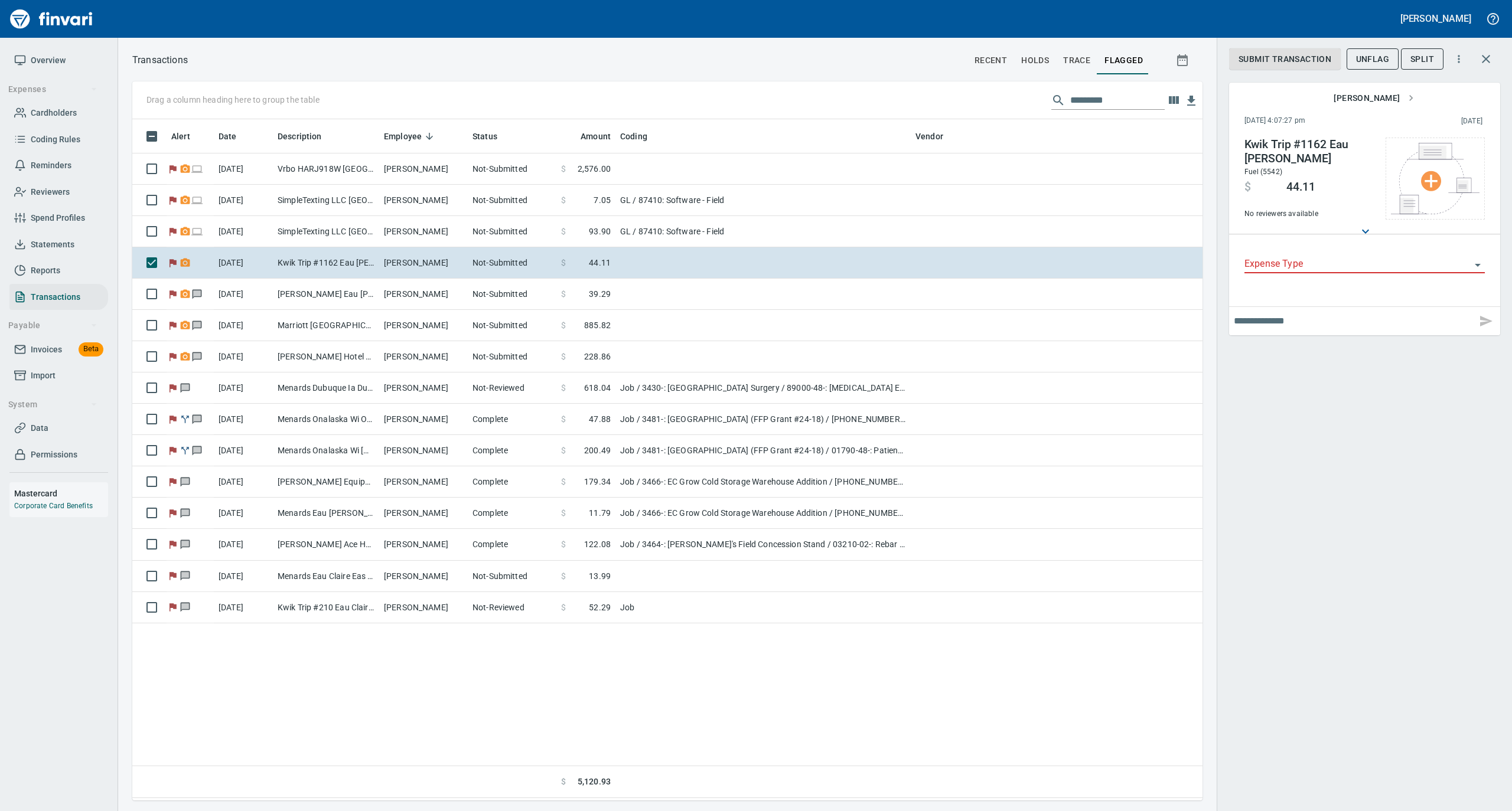
click at [1283, 326] on input "text" at bounding box center [1353, 322] width 238 height 19
type input "**********"
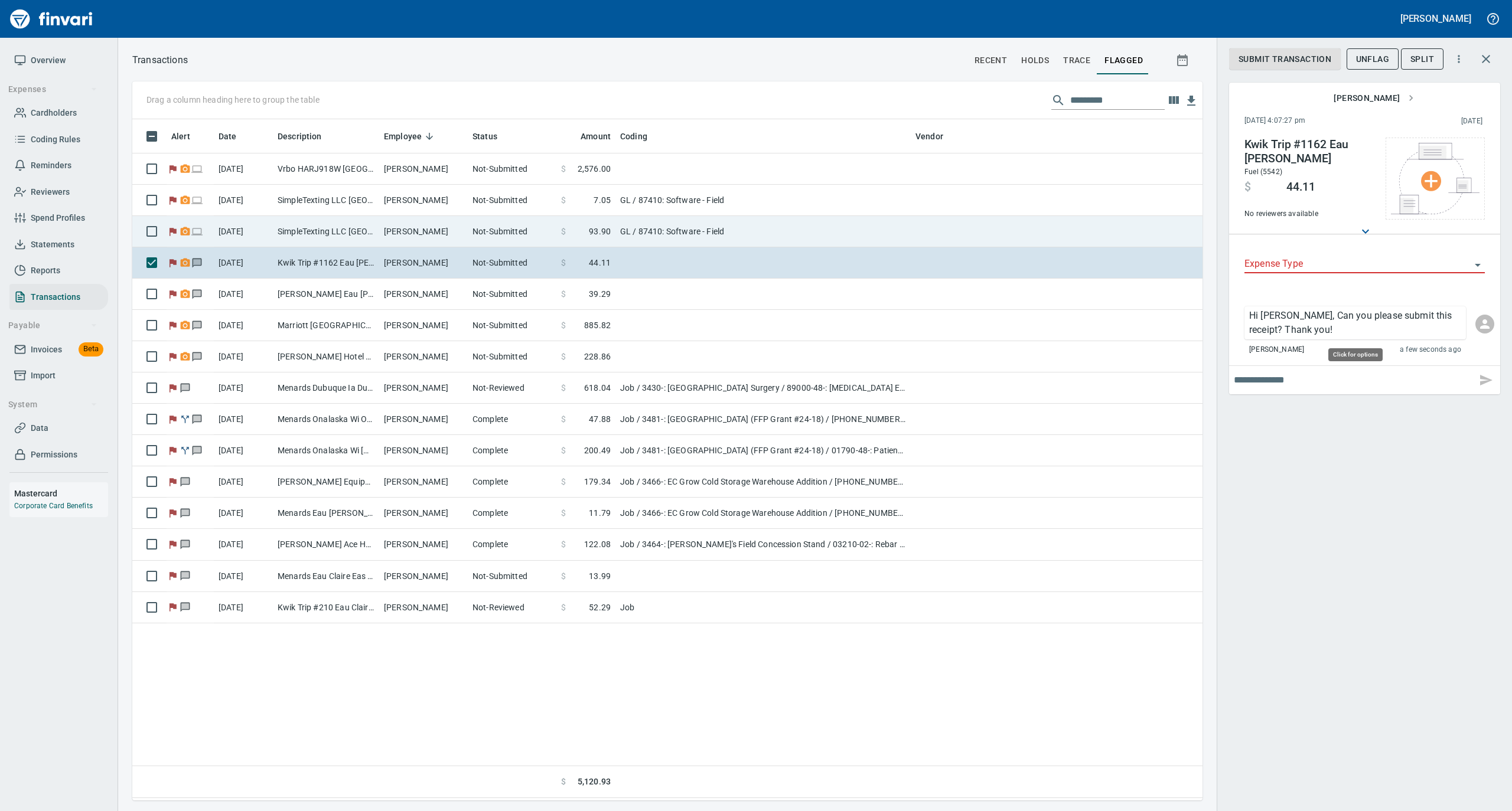
scroll to position [670, 1058]
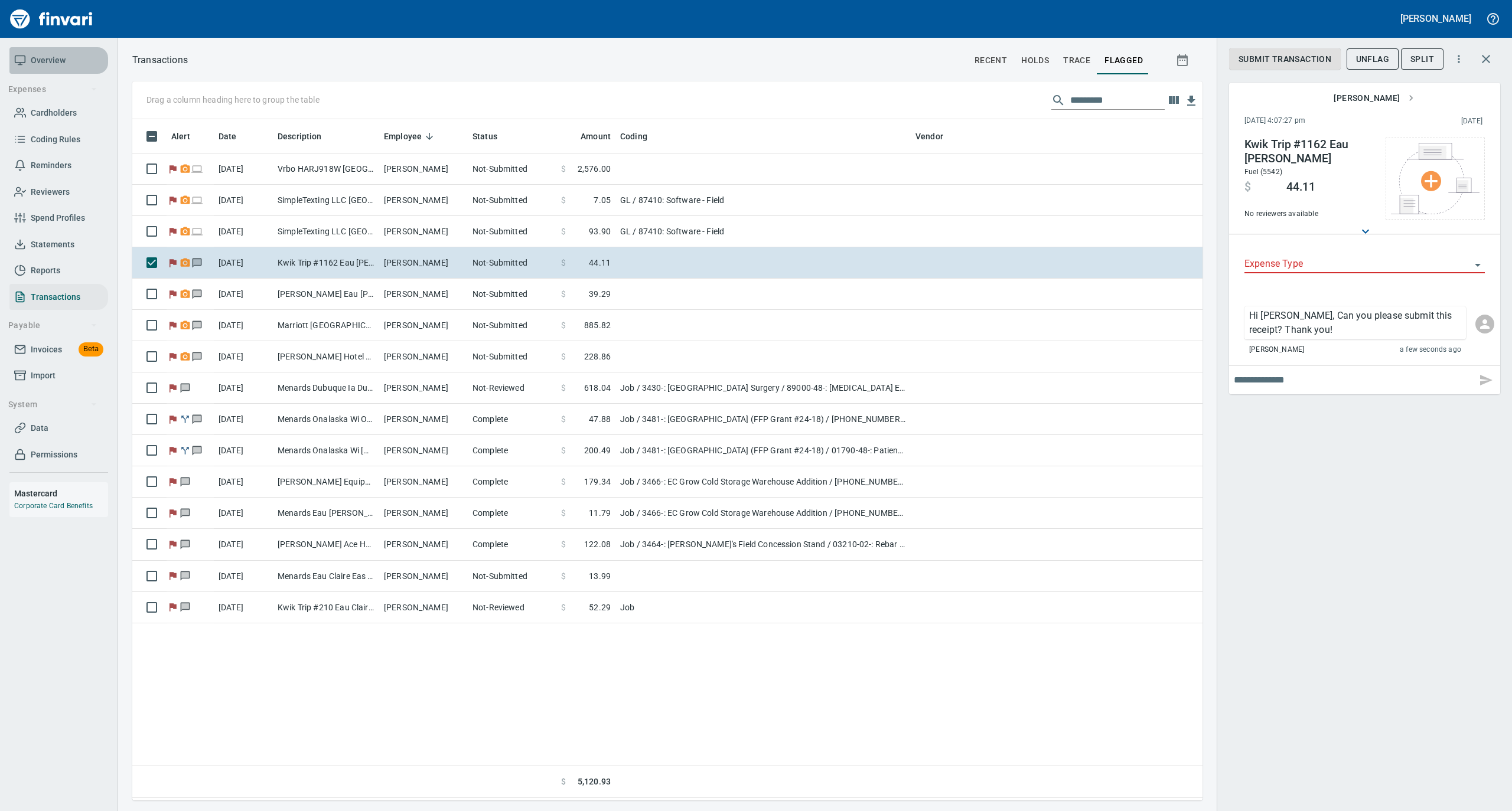
click at [38, 57] on span "Overview" at bounding box center [47, 60] width 35 height 14
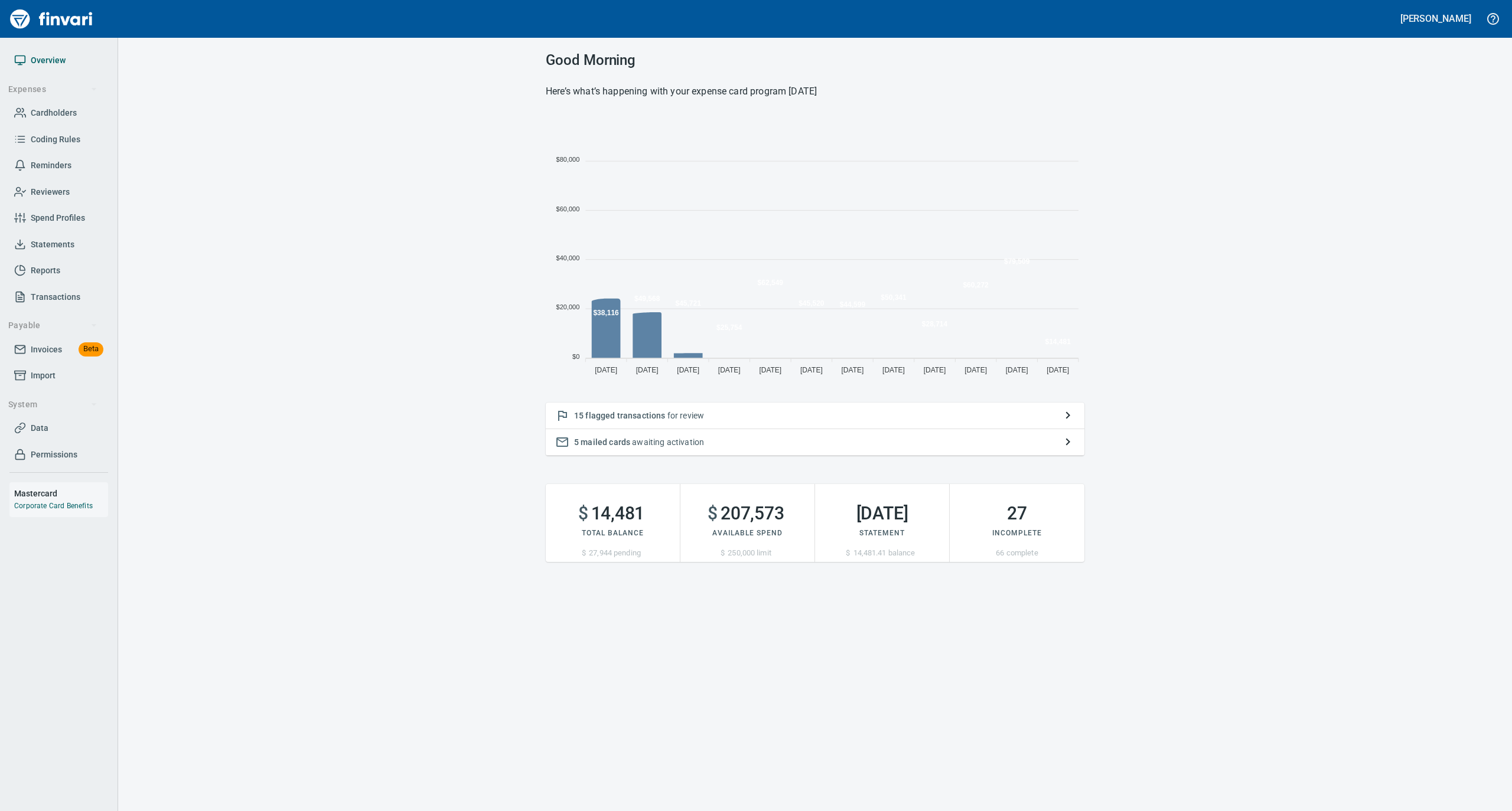
scroll to position [263, 527]
